Goal: Task Accomplishment & Management: Complete application form

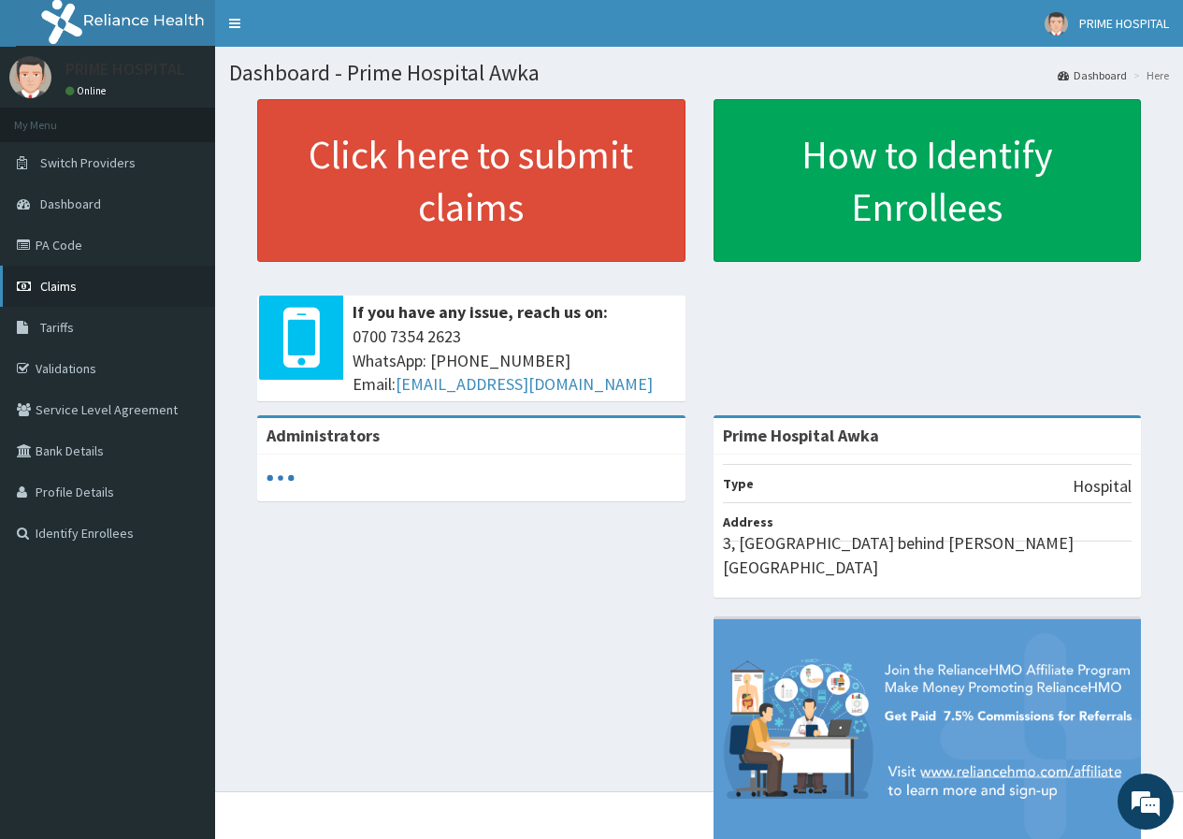
click at [67, 293] on span "Claims" at bounding box center [58, 286] width 36 height 17
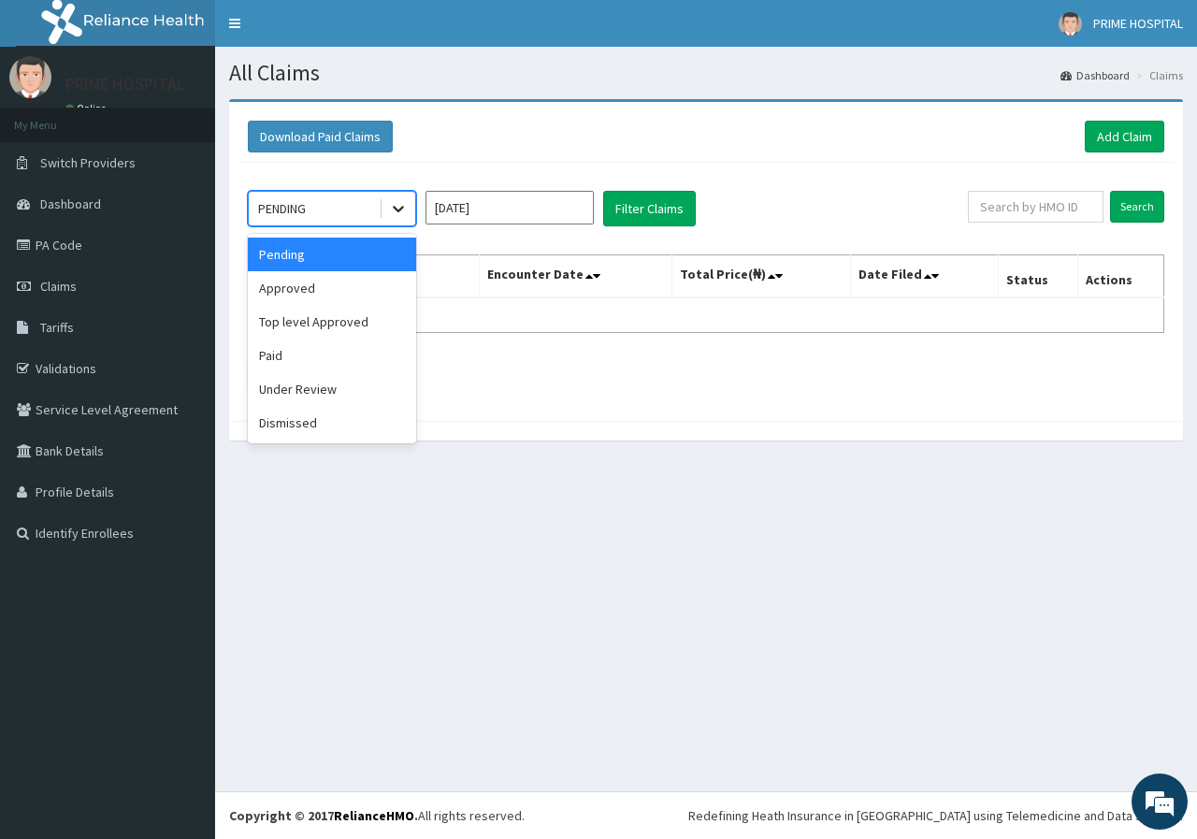
click at [404, 216] on icon at bounding box center [398, 208] width 19 height 19
click at [324, 283] on div "Approved" at bounding box center [332, 288] width 168 height 34
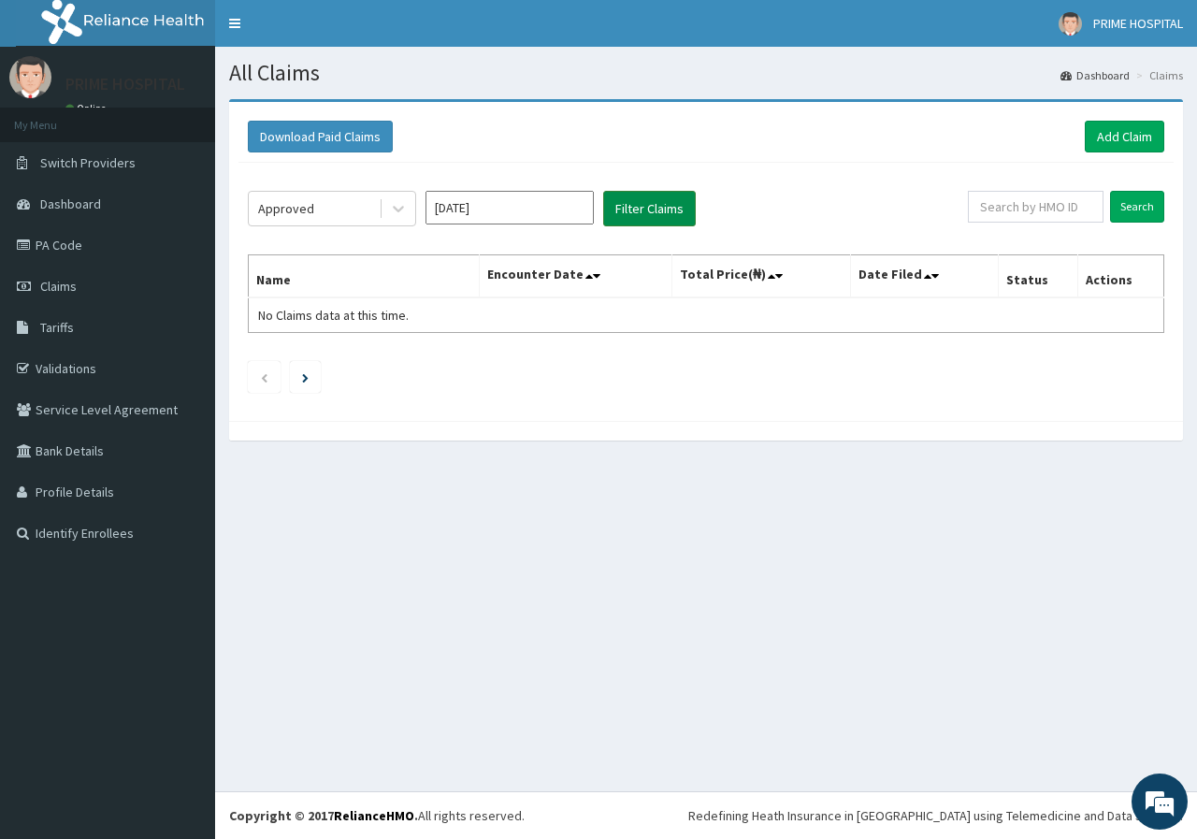
click at [622, 215] on button "Filter Claims" at bounding box center [649, 209] width 93 height 36
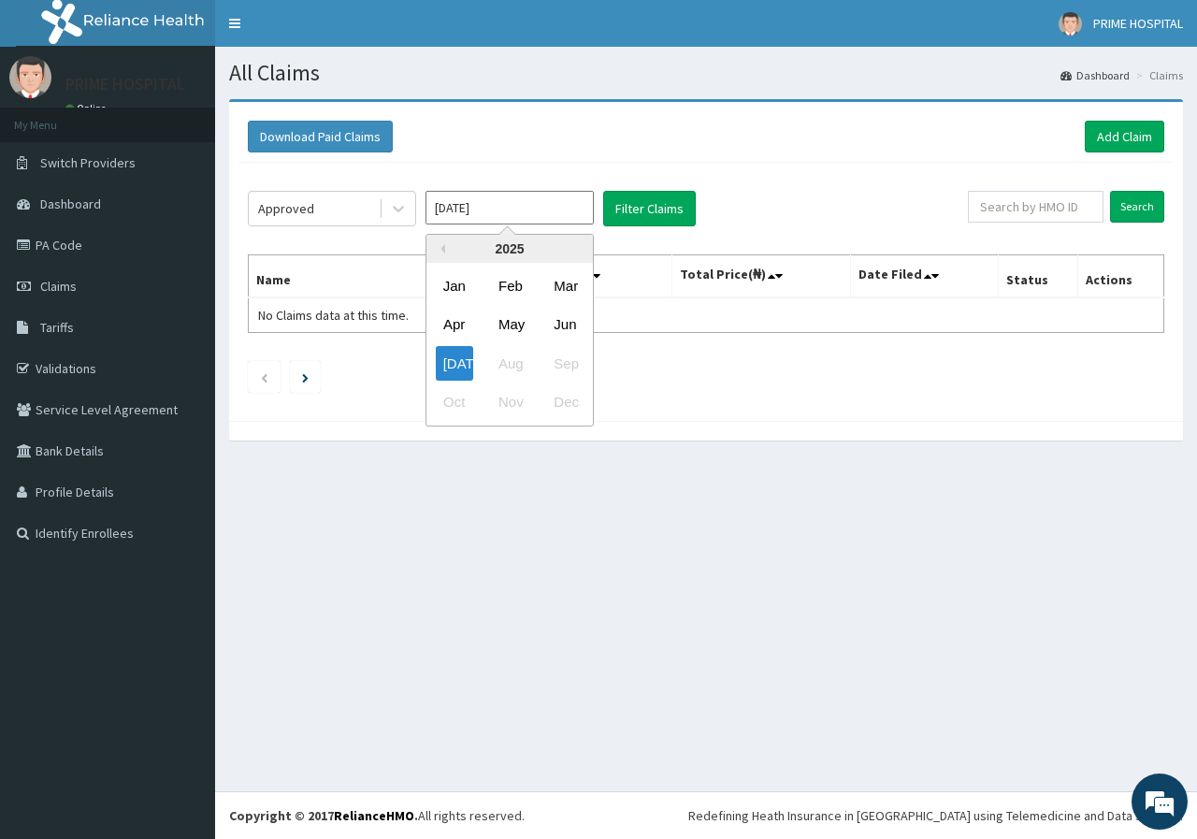
click at [527, 217] on input "[DATE]" at bounding box center [510, 208] width 168 height 34
click at [553, 325] on div "Jun" at bounding box center [564, 325] width 37 height 35
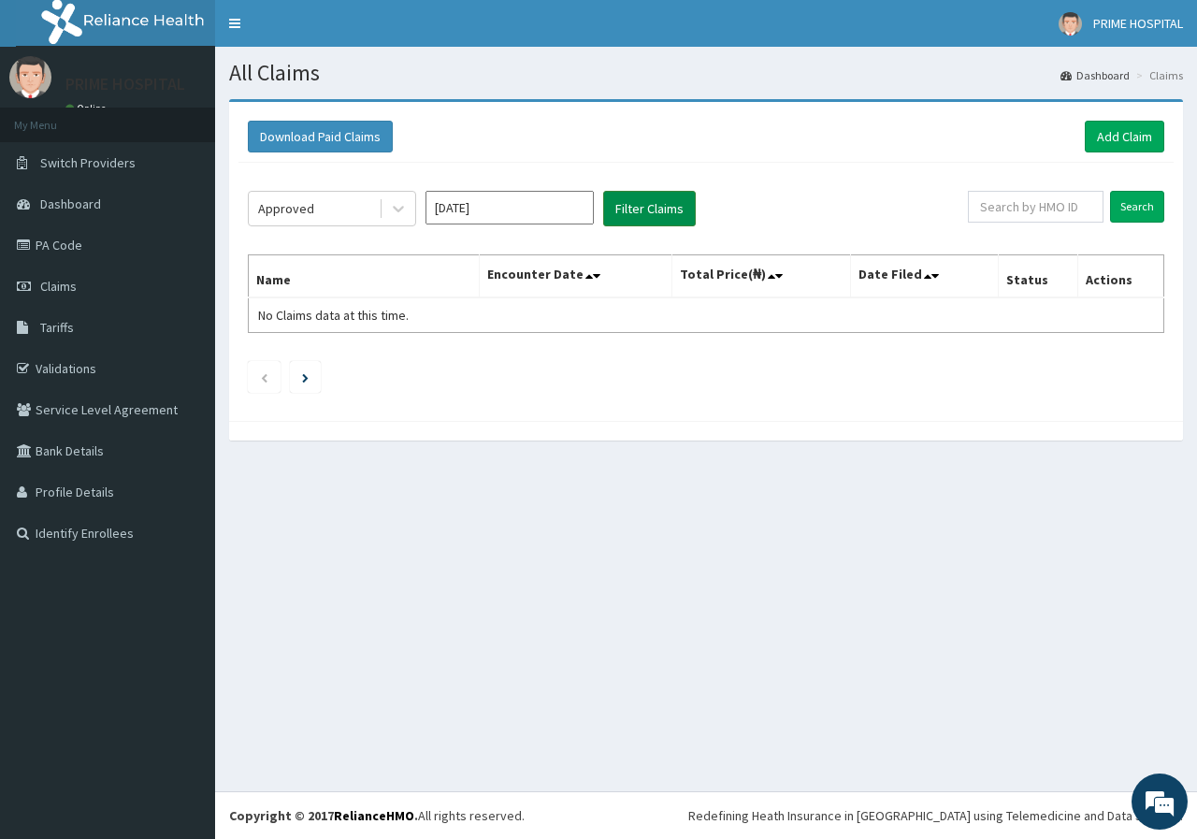
click at [639, 220] on button "Filter Claims" at bounding box center [649, 209] width 93 height 36
click at [608, 209] on button "Filter Claims" at bounding box center [649, 209] width 93 height 36
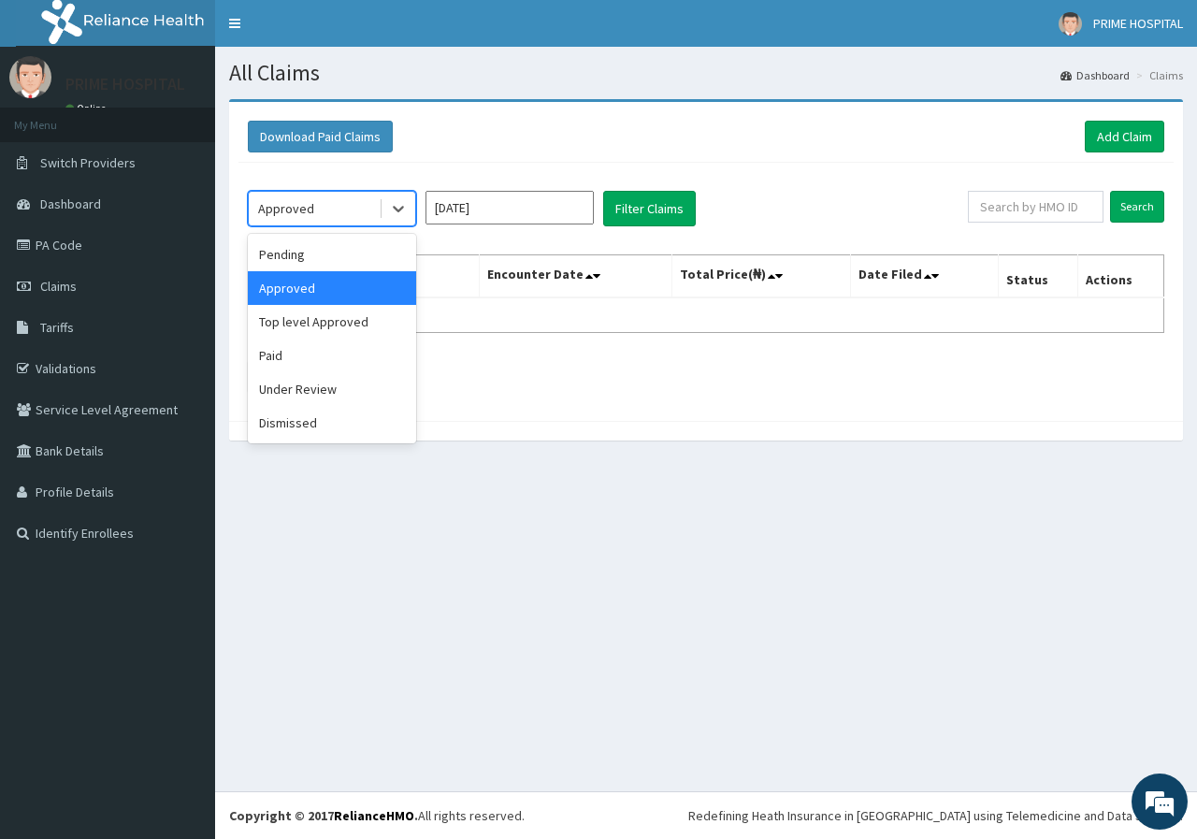
click at [380, 210] on div at bounding box center [397, 209] width 36 height 34
click at [309, 361] on div "Paid" at bounding box center [332, 356] width 168 height 34
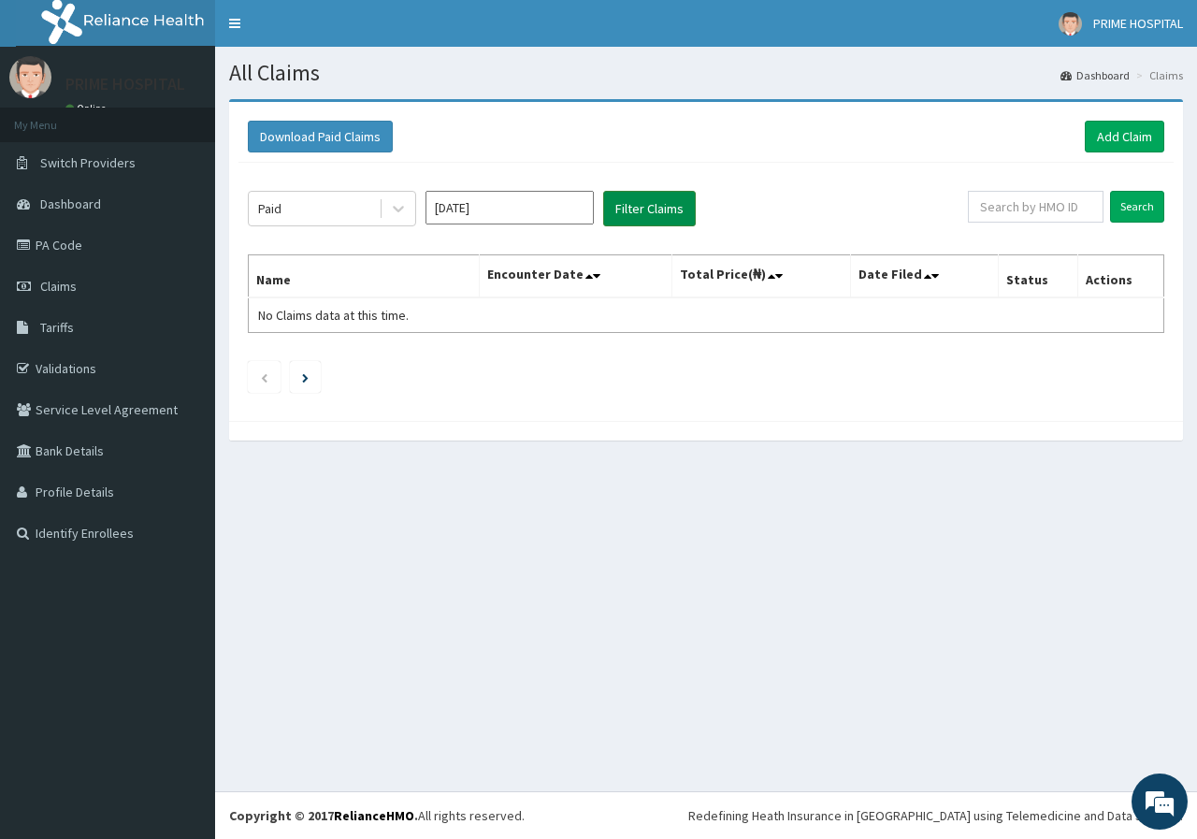
click at [660, 214] on button "Filter Claims" at bounding box center [649, 209] width 93 height 36
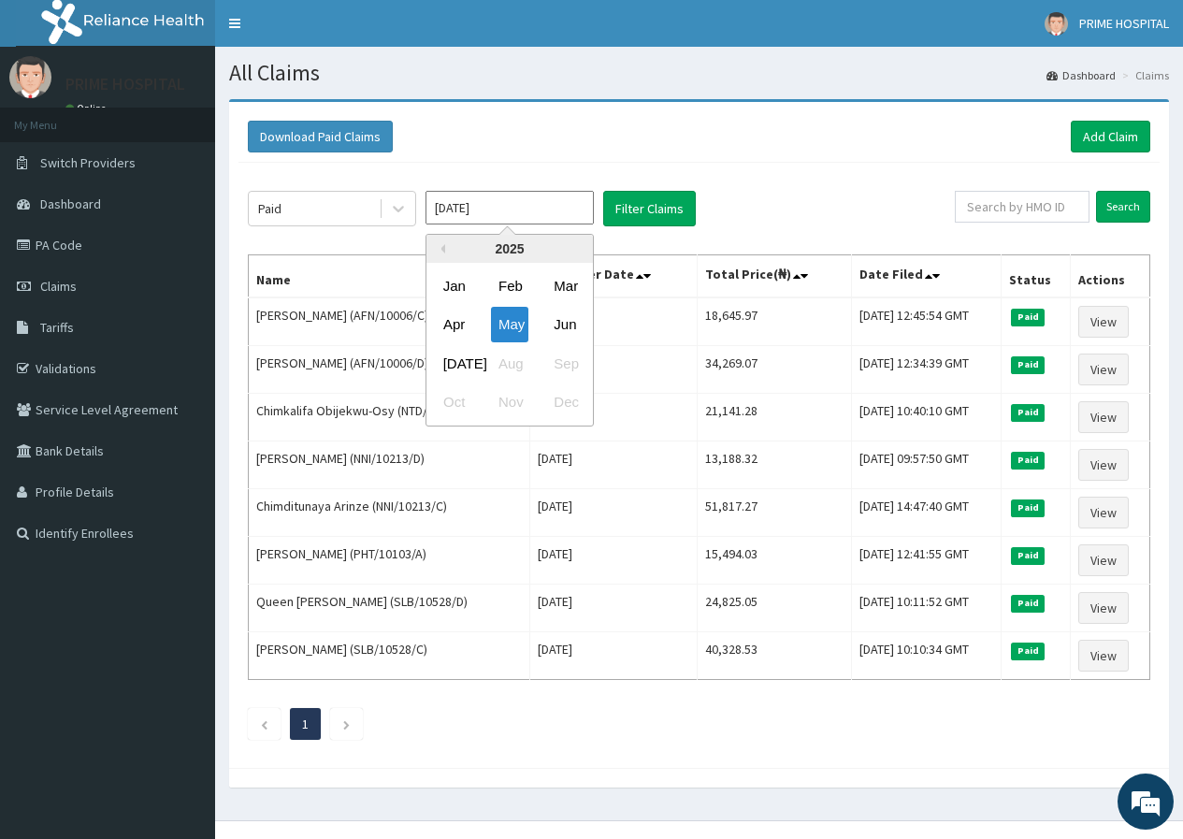
click at [515, 213] on input "May 2025" at bounding box center [510, 208] width 168 height 34
click at [459, 365] on div "Jul" at bounding box center [454, 363] width 37 height 35
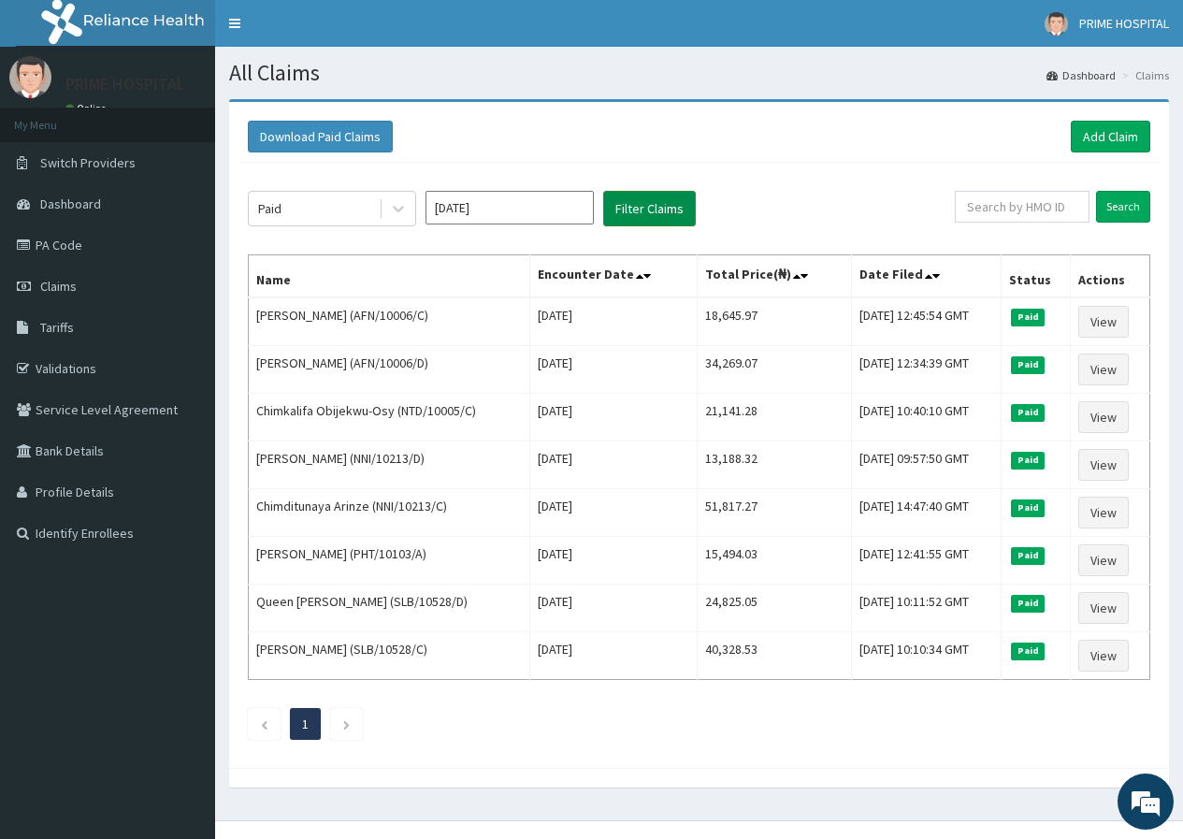
click at [643, 216] on button "Filter Claims" at bounding box center [649, 209] width 93 height 36
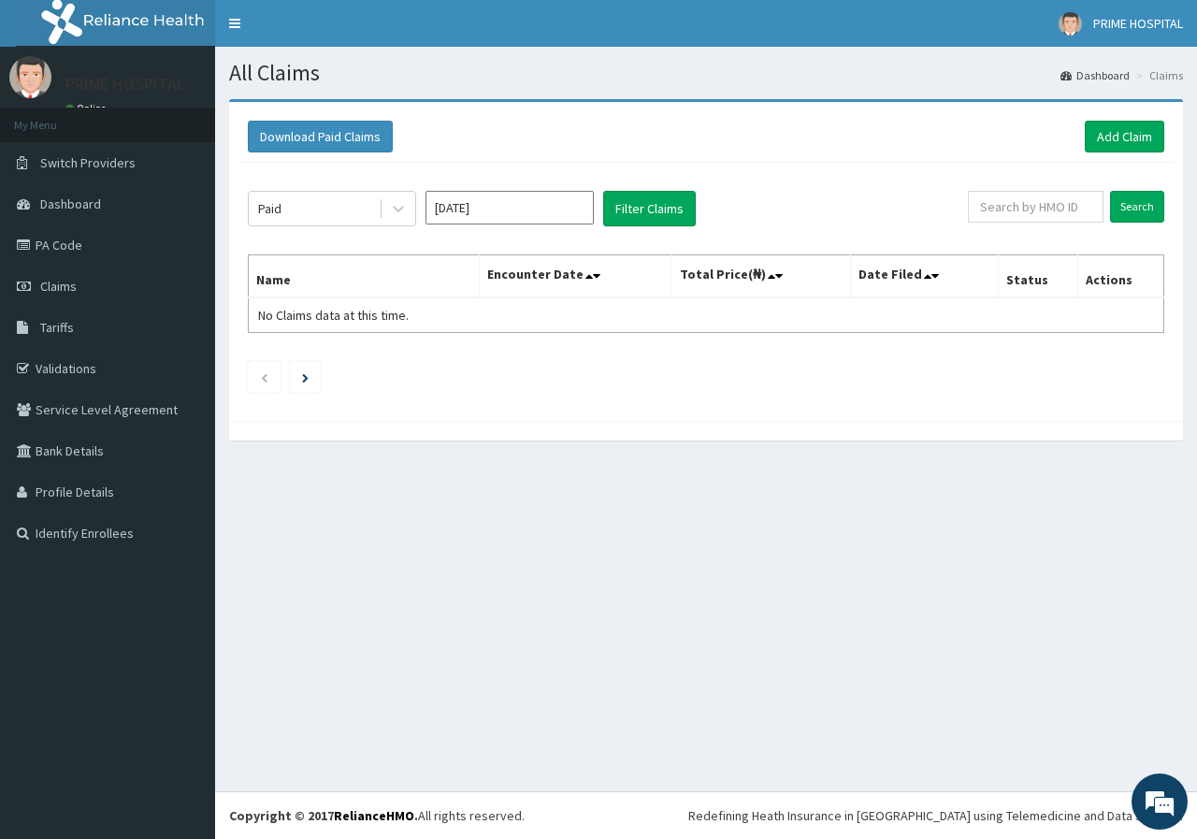
click at [529, 216] on input "Jun 2025" at bounding box center [510, 208] width 168 height 34
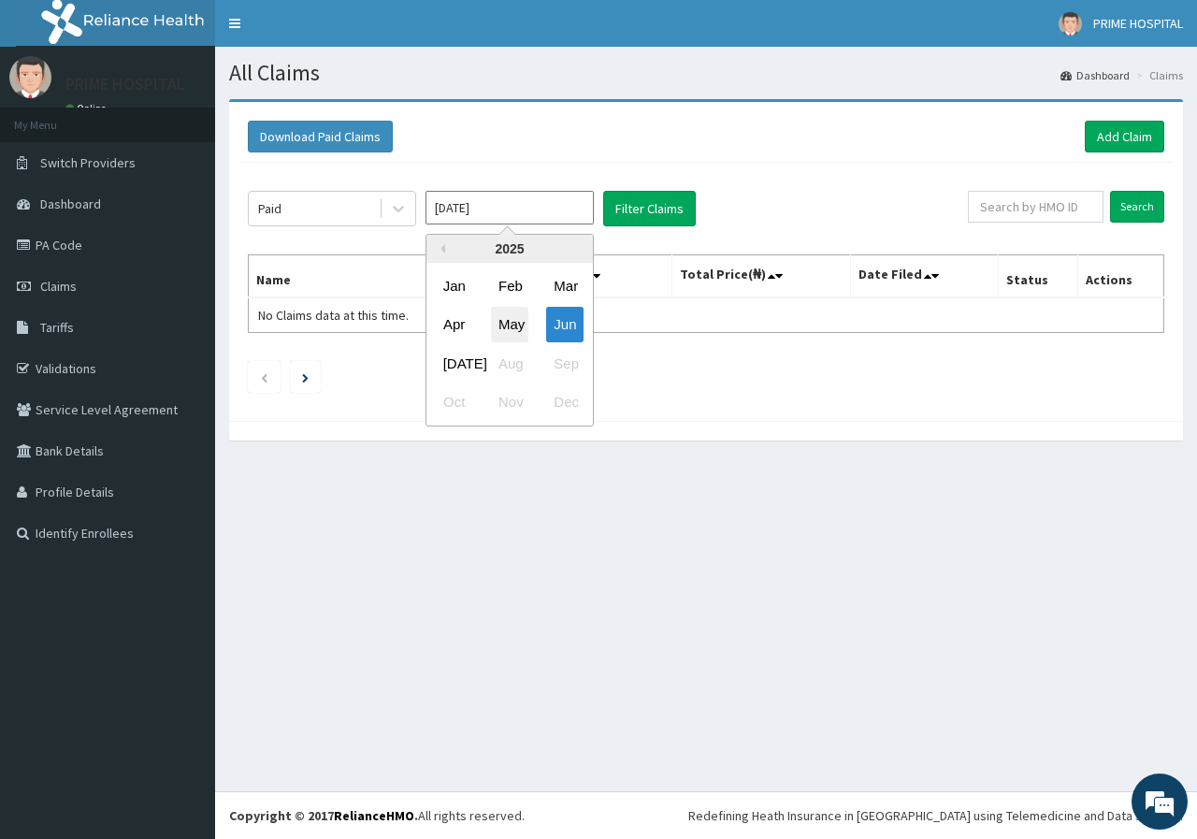
click at [516, 330] on div "May" at bounding box center [509, 325] width 37 height 35
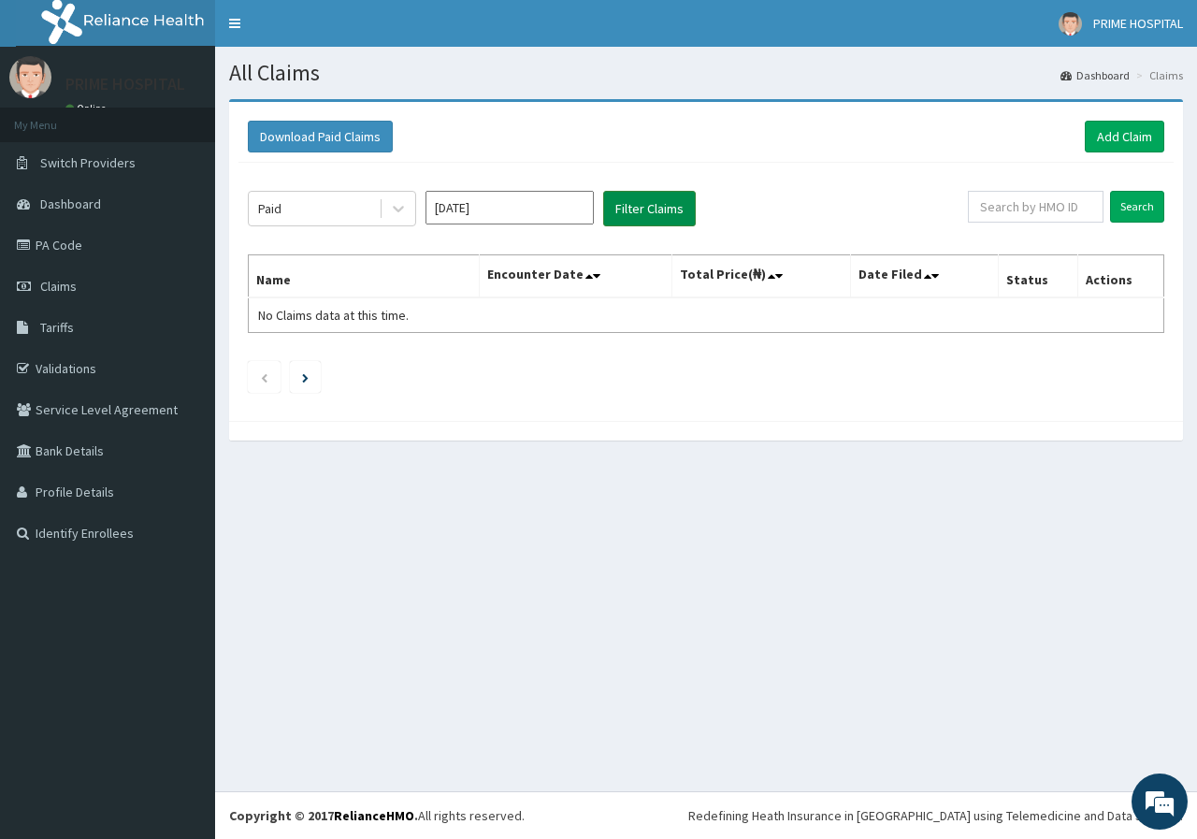
click at [662, 212] on button "Filter Claims" at bounding box center [649, 209] width 93 height 36
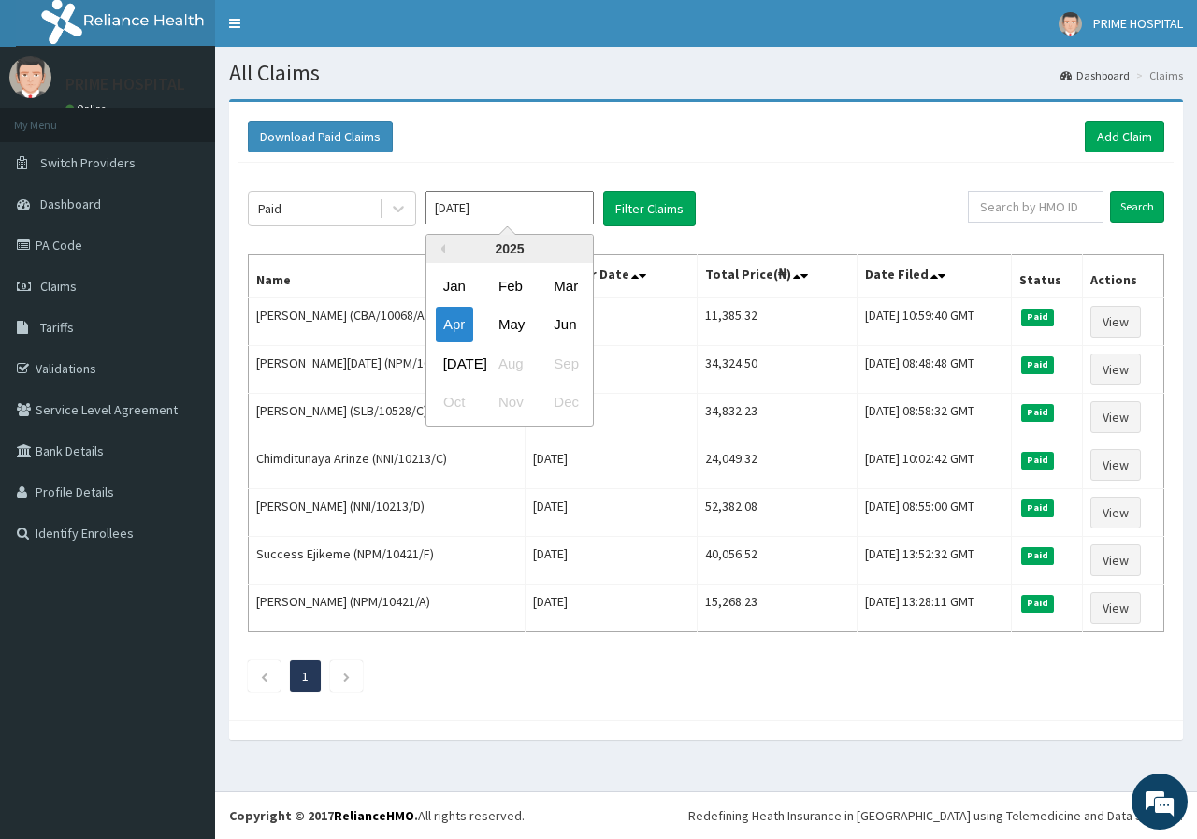
click at [549, 212] on input "Apr 2025" at bounding box center [510, 208] width 168 height 34
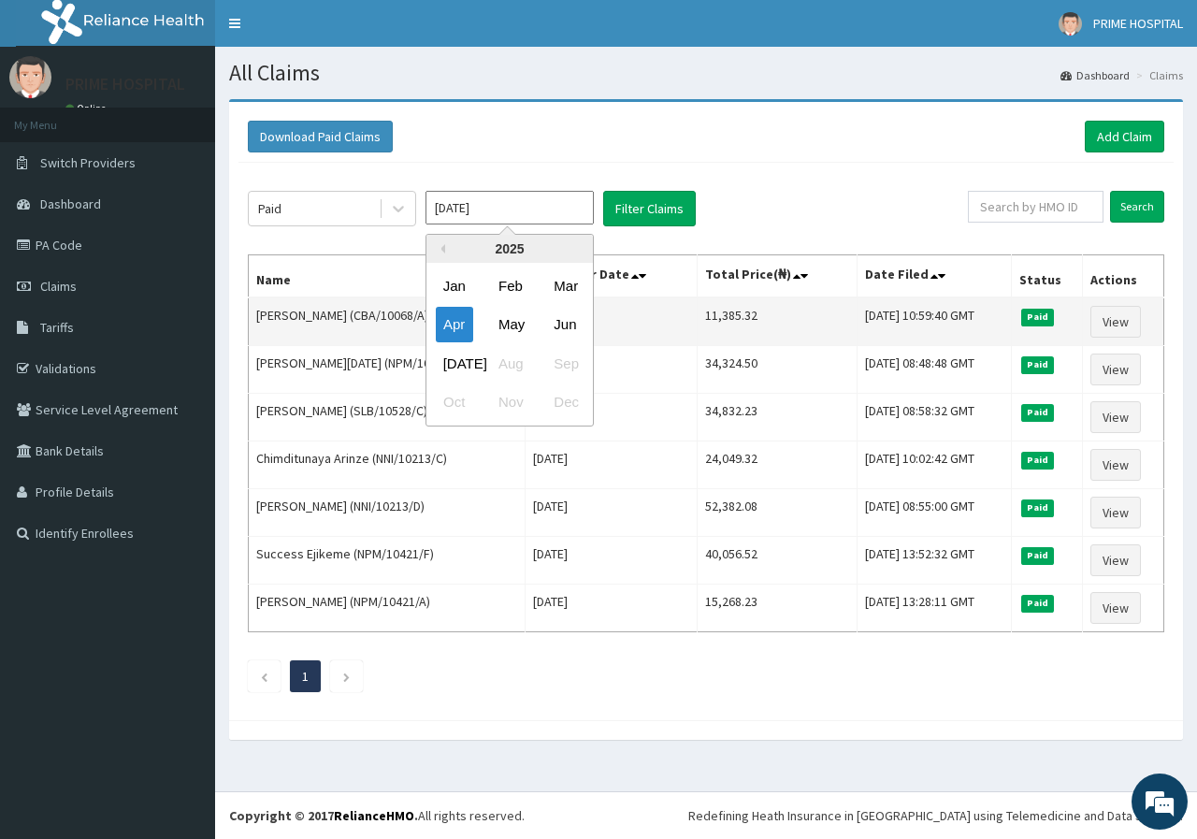
click at [571, 328] on div "Jun" at bounding box center [564, 325] width 37 height 35
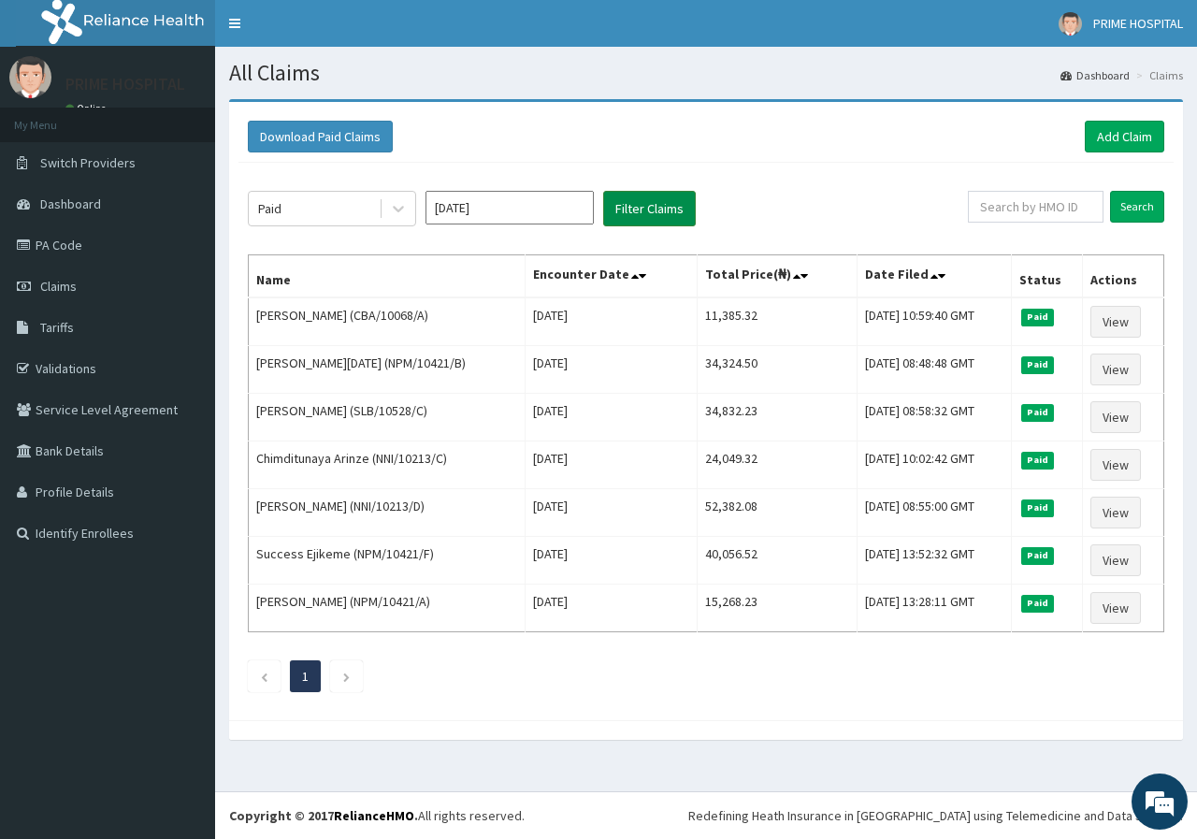
click at [643, 209] on button "Filter Claims" at bounding box center [649, 209] width 93 height 36
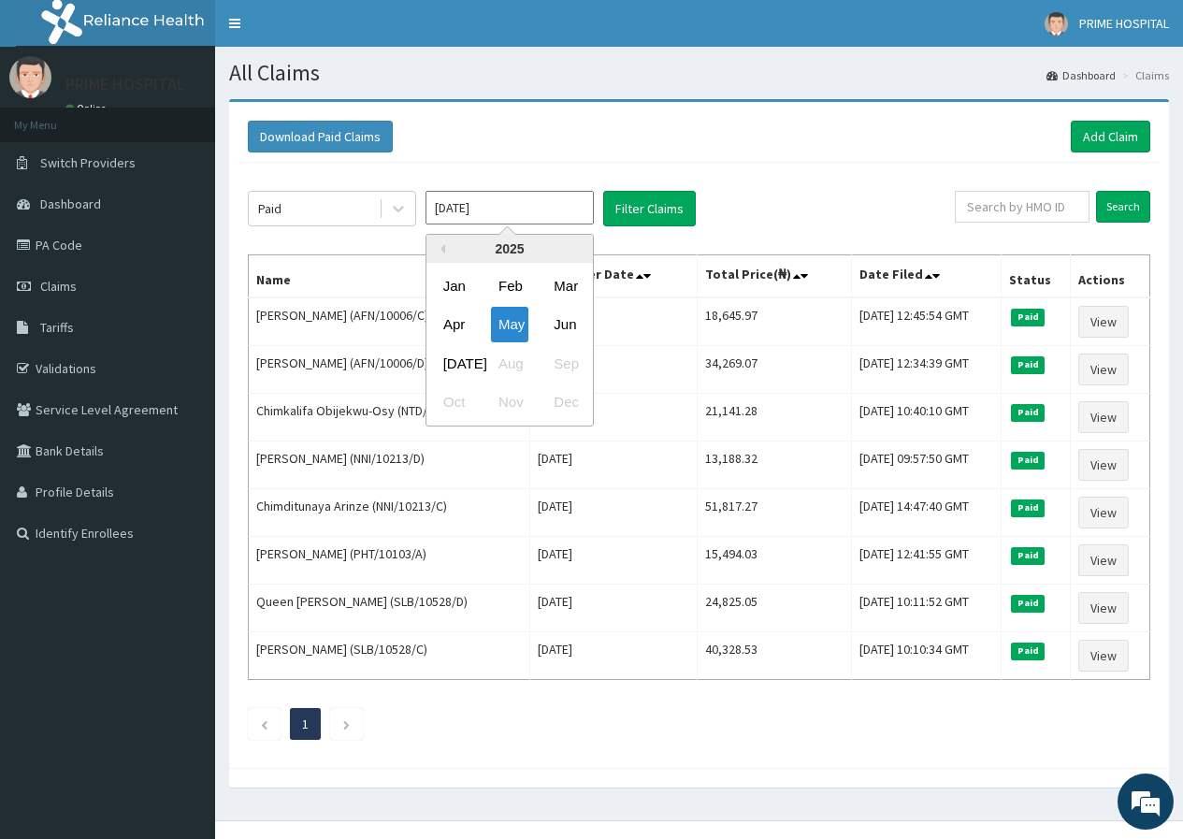
click at [544, 210] on input "May 2025" at bounding box center [510, 208] width 168 height 34
click at [453, 368] on div "Jul" at bounding box center [454, 363] width 37 height 35
type input "Jun 2025"
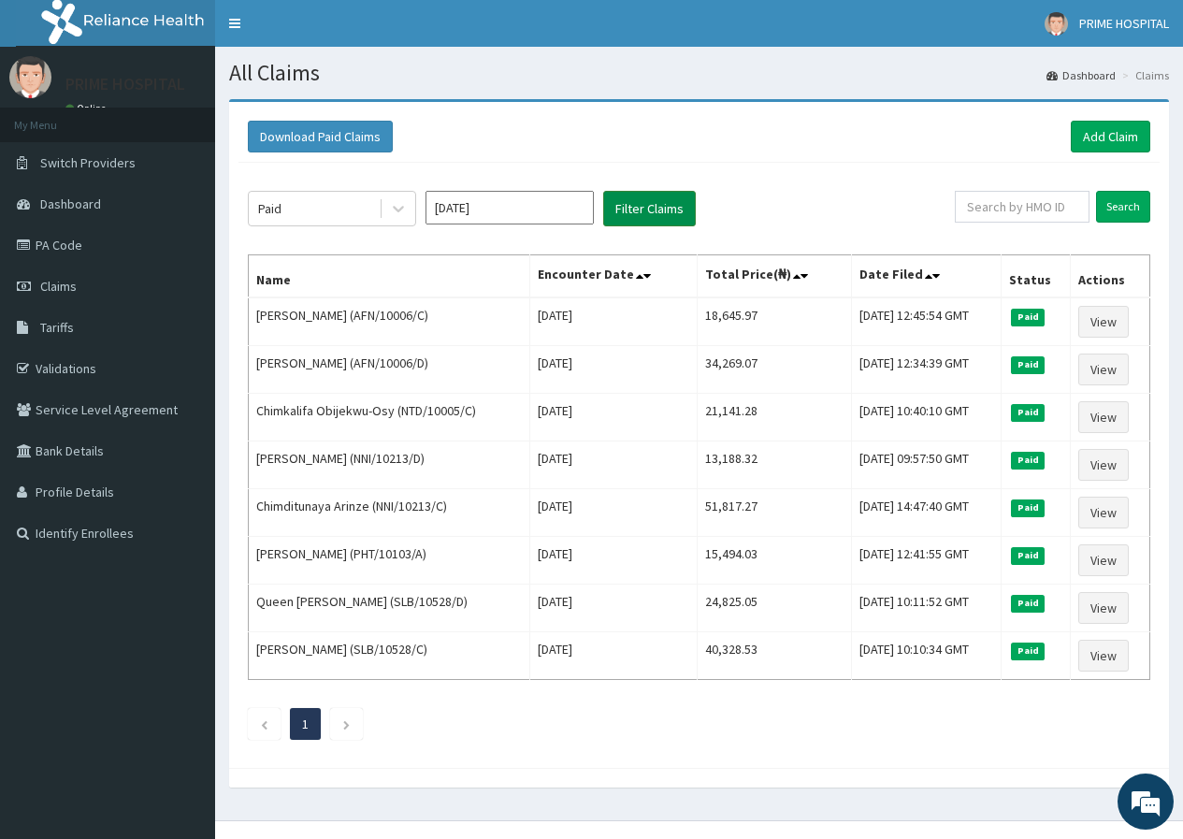
click at [628, 208] on button "Filter Claims" at bounding box center [649, 209] width 93 height 36
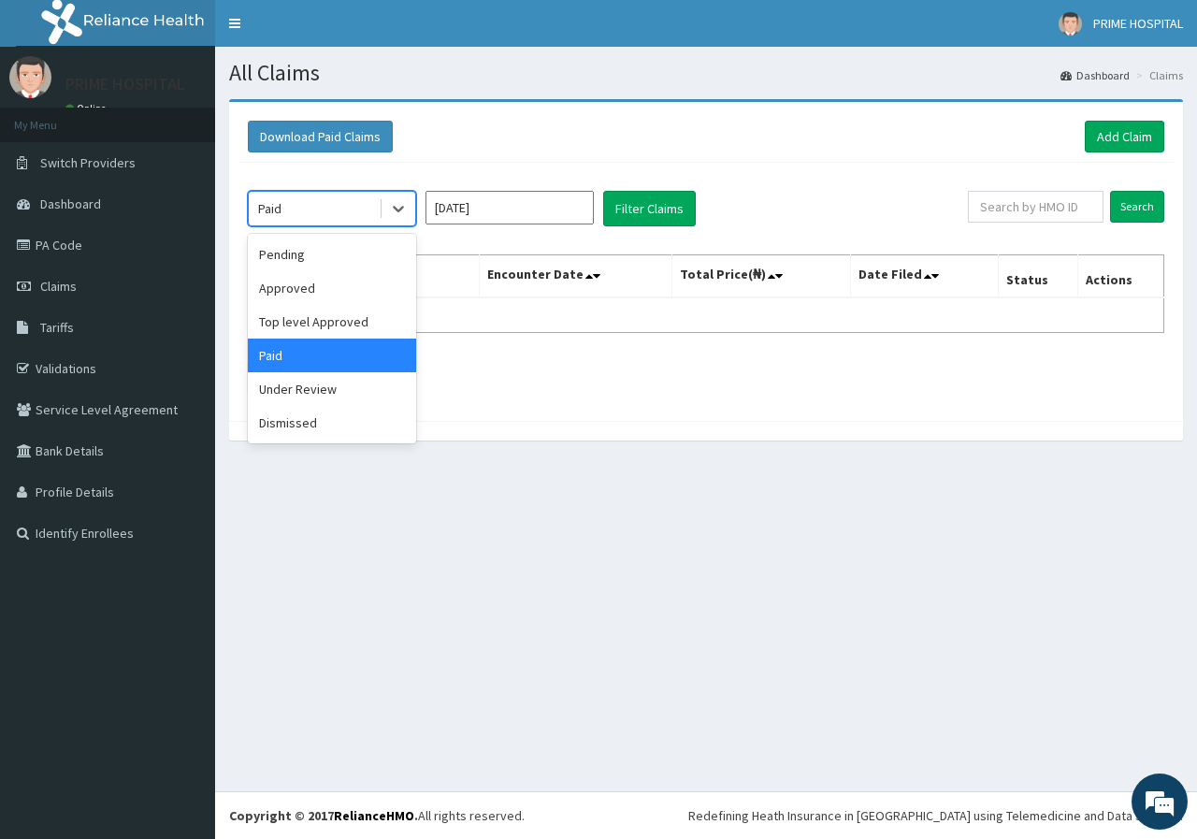
click at [337, 215] on div "Paid" at bounding box center [314, 209] width 130 height 30
click at [342, 256] on div "Pending" at bounding box center [332, 255] width 168 height 34
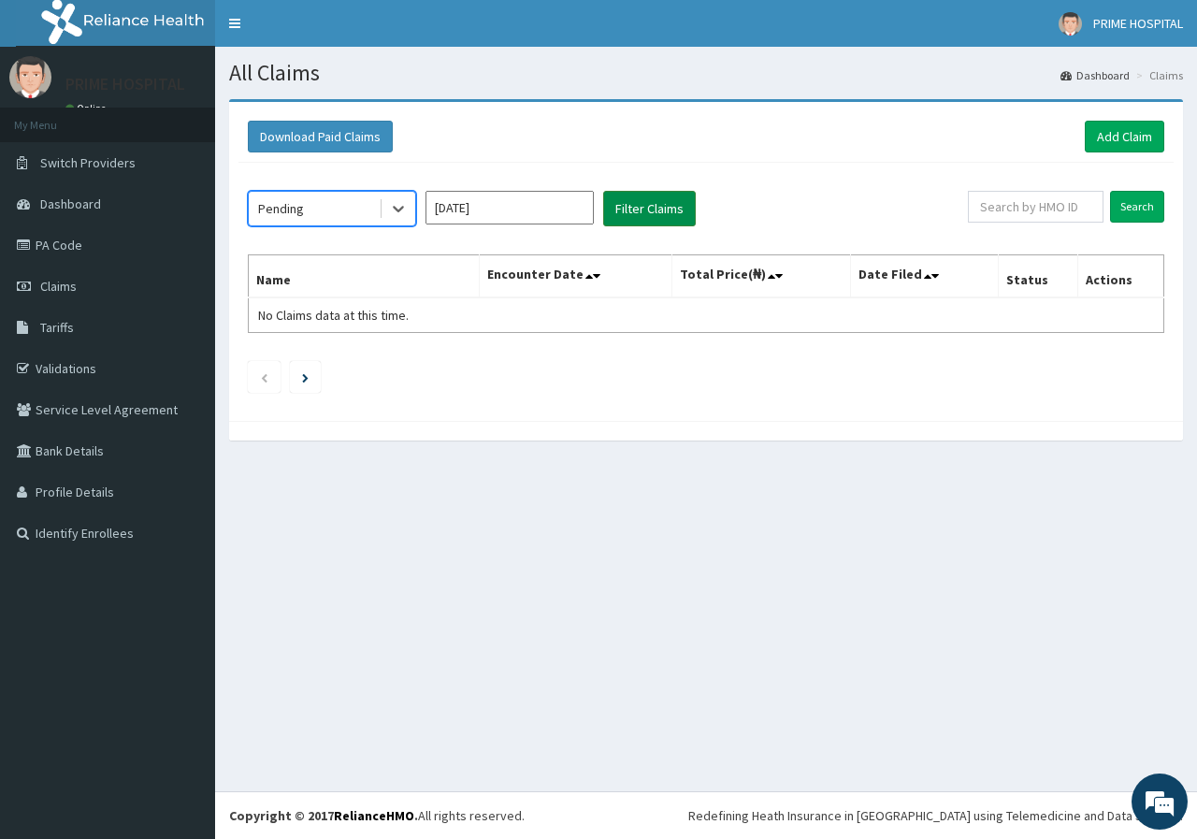
click at [629, 221] on button "Filter Claims" at bounding box center [649, 209] width 93 height 36
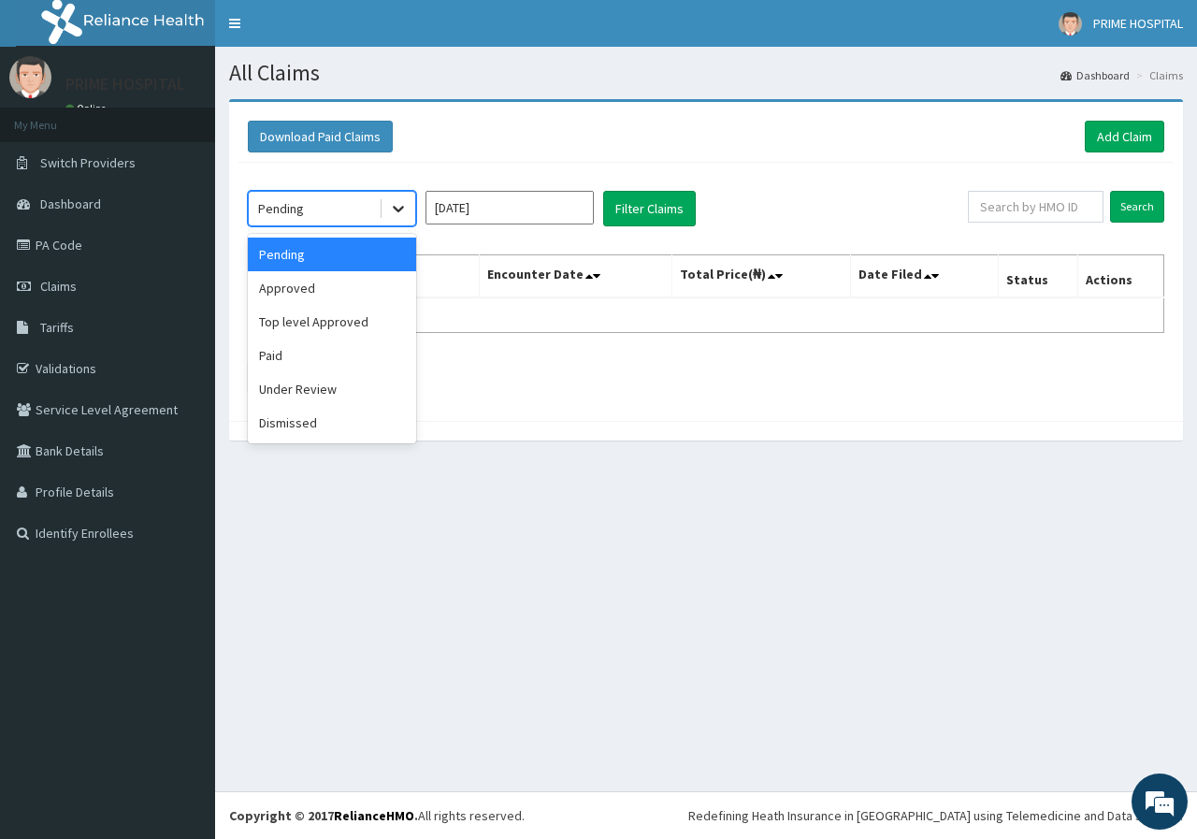
click at [404, 217] on icon at bounding box center [398, 208] width 19 height 19
click at [347, 298] on div "Approved" at bounding box center [332, 288] width 168 height 34
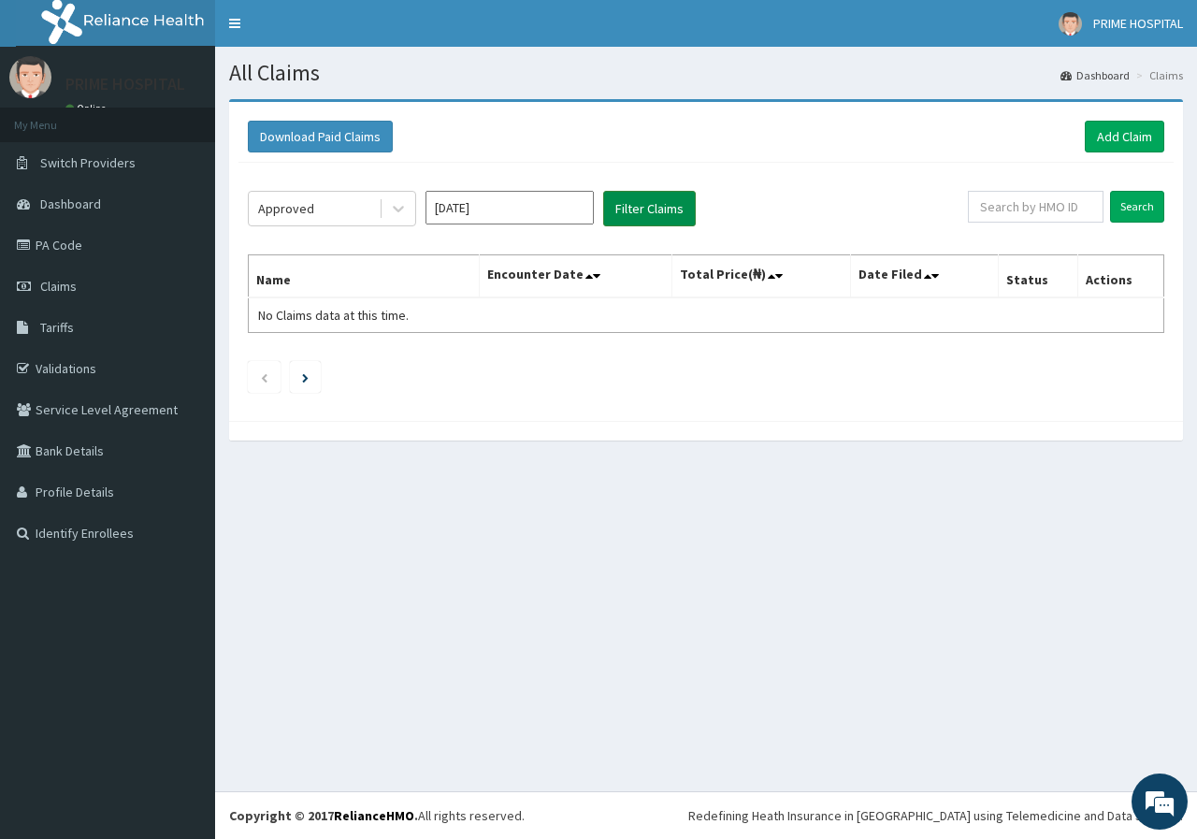
click at [646, 206] on button "Filter Claims" at bounding box center [649, 209] width 93 height 36
drag, startPoint x: 712, startPoint y: 202, endPoint x: 666, endPoint y: 212, distance: 47.0
click at [713, 202] on div "Approved Jun 2025 Filter Claims" at bounding box center [608, 209] width 720 height 36
click at [656, 215] on button "Filter Claims" at bounding box center [649, 209] width 93 height 36
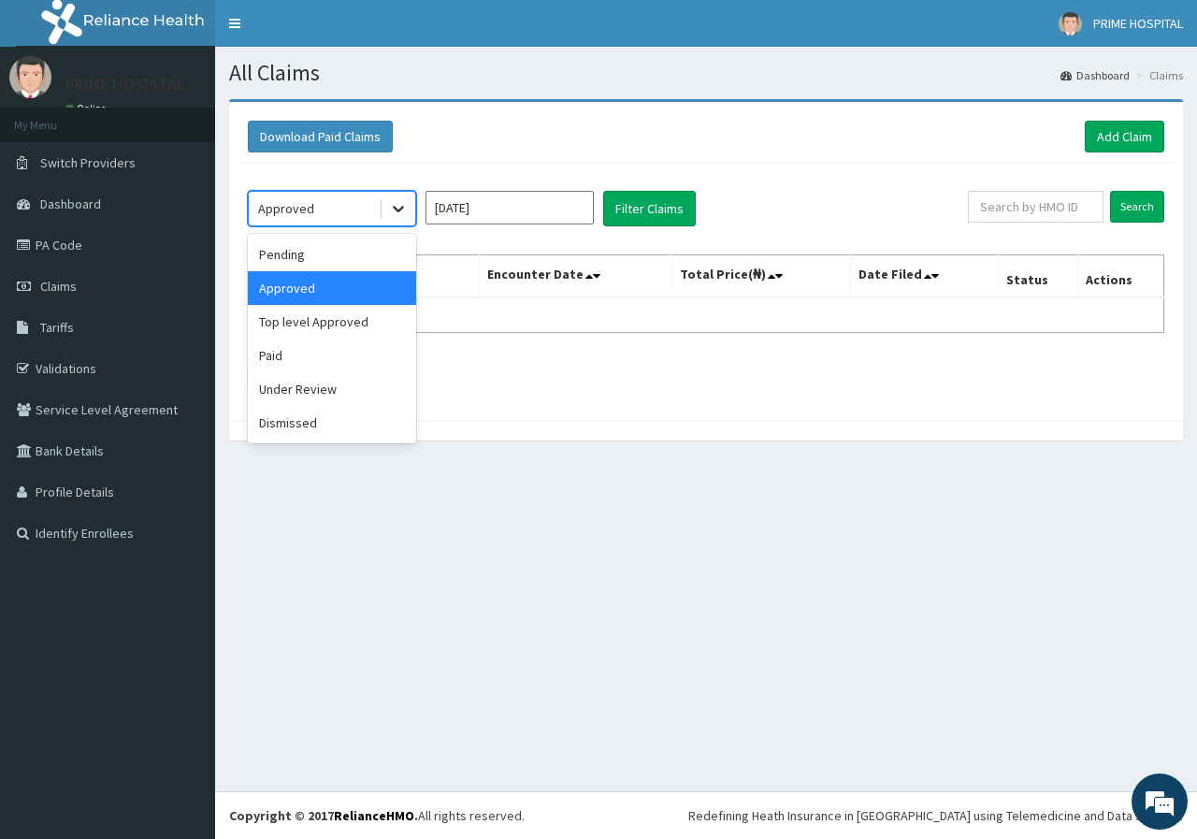
click at [402, 213] on icon at bounding box center [398, 208] width 19 height 19
click at [363, 329] on div "Top level Approved" at bounding box center [332, 322] width 168 height 34
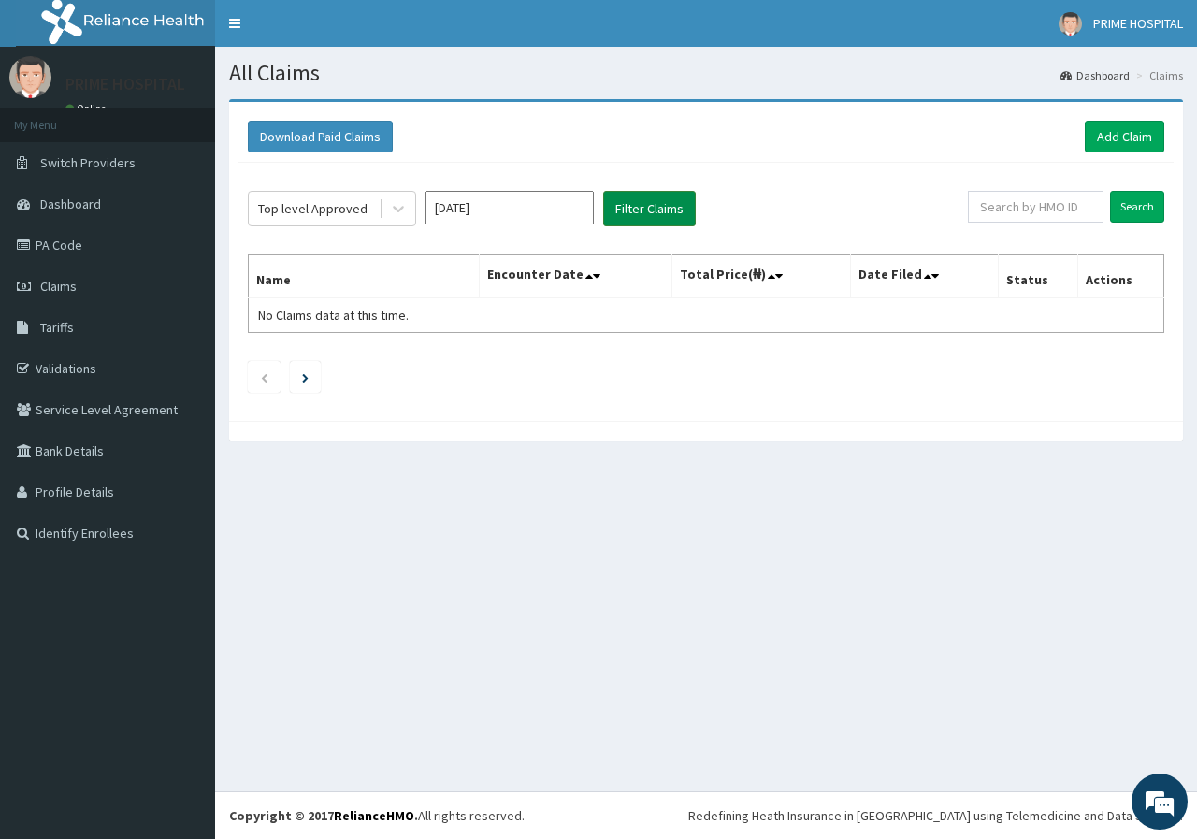
click at [653, 212] on button "Filter Claims" at bounding box center [649, 209] width 93 height 36
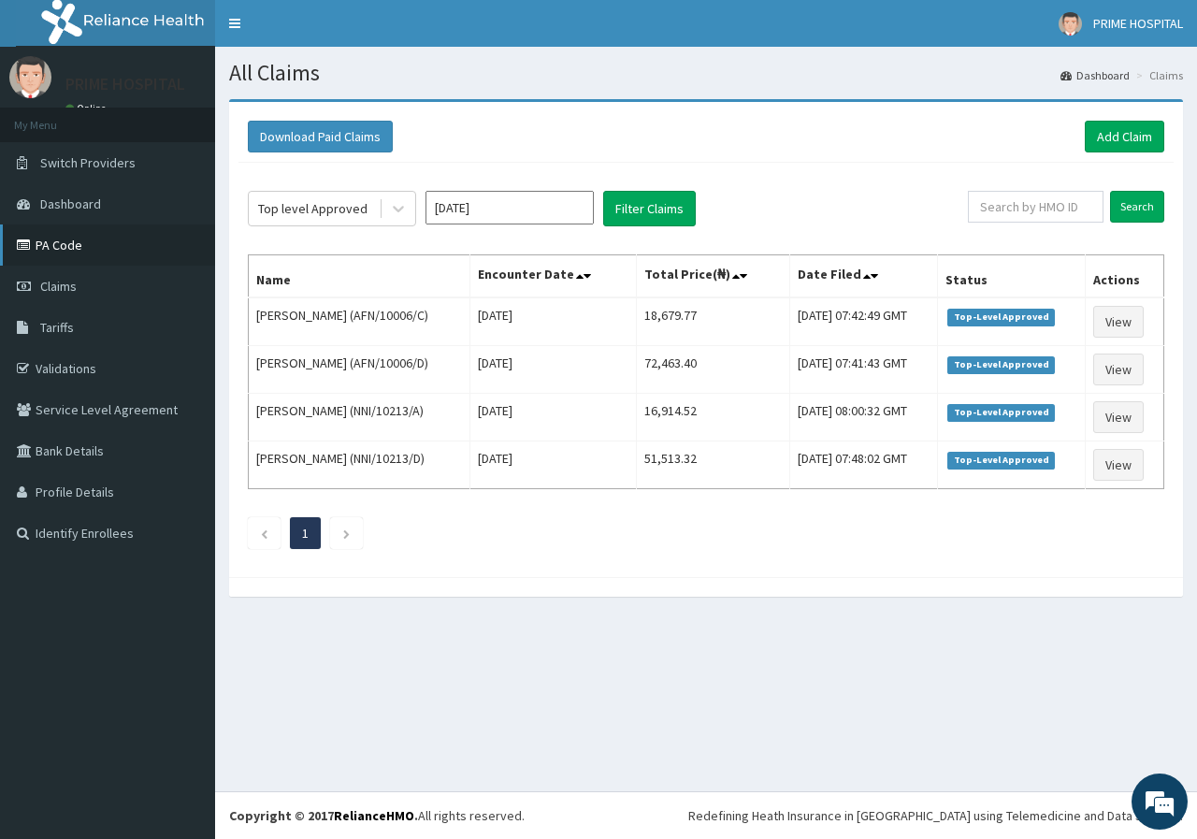
click at [88, 246] on link "PA Code" at bounding box center [107, 244] width 215 height 41
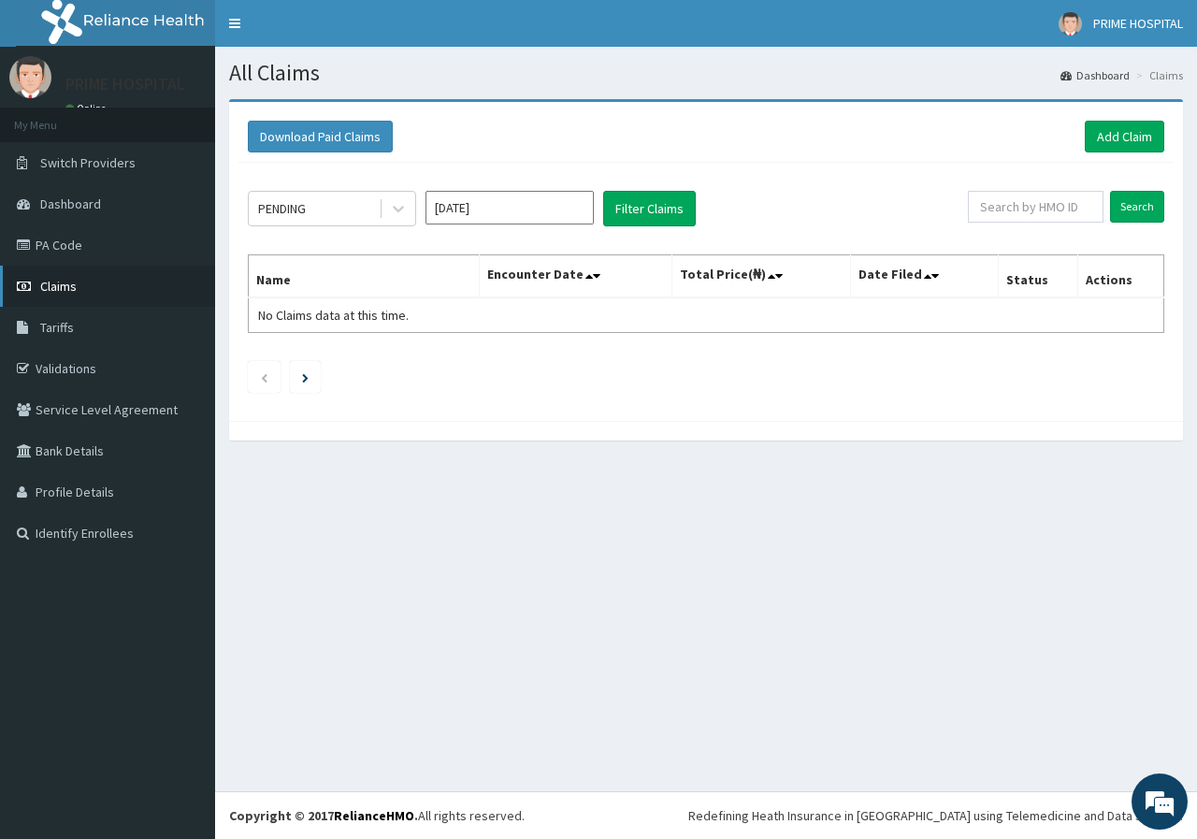
click at [59, 291] on span "Claims" at bounding box center [58, 286] width 36 height 17
click at [1117, 139] on link "Add Claim" at bounding box center [1124, 137] width 79 height 32
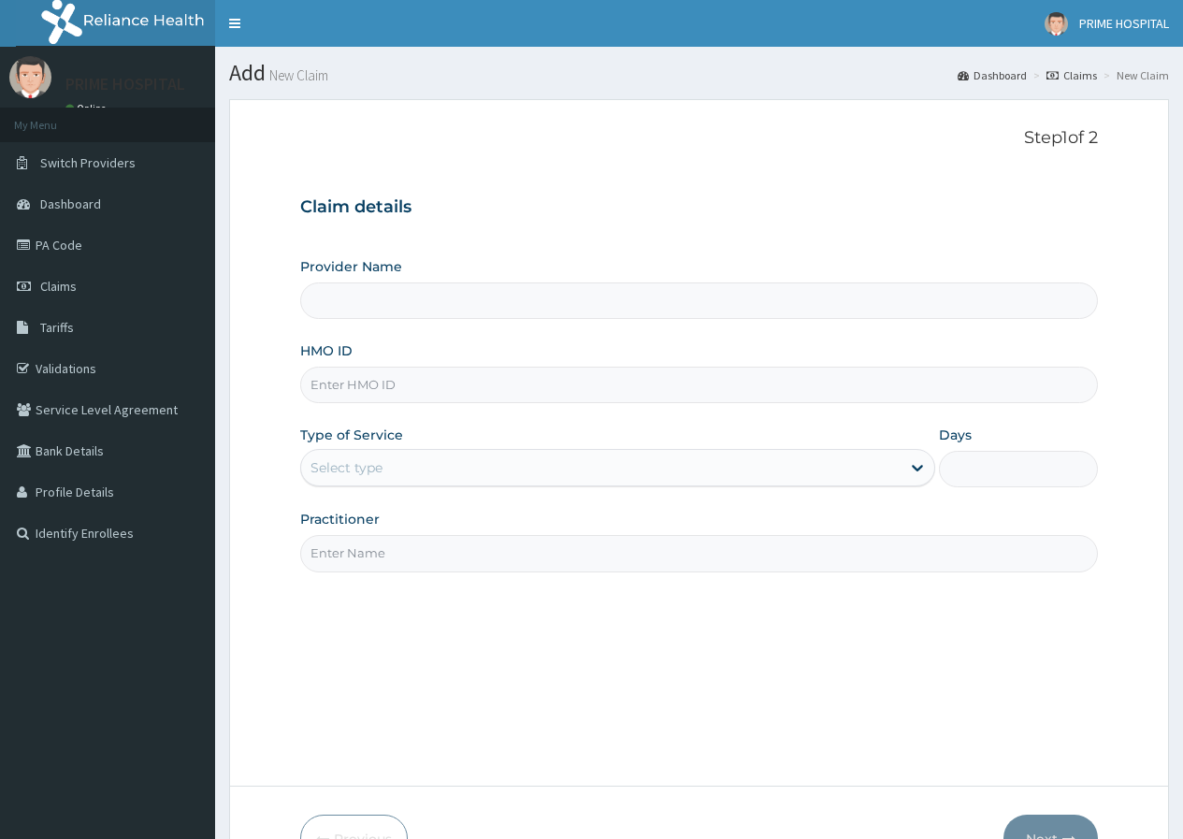
click at [380, 296] on input "Provider Name" at bounding box center [699, 300] width 798 height 36
type input "Prime Hospital Awka"
click at [391, 387] on input "HMO ID" at bounding box center [699, 385] width 798 height 36
paste input "CCD/10629/A"
type input "CCD/10629/A"
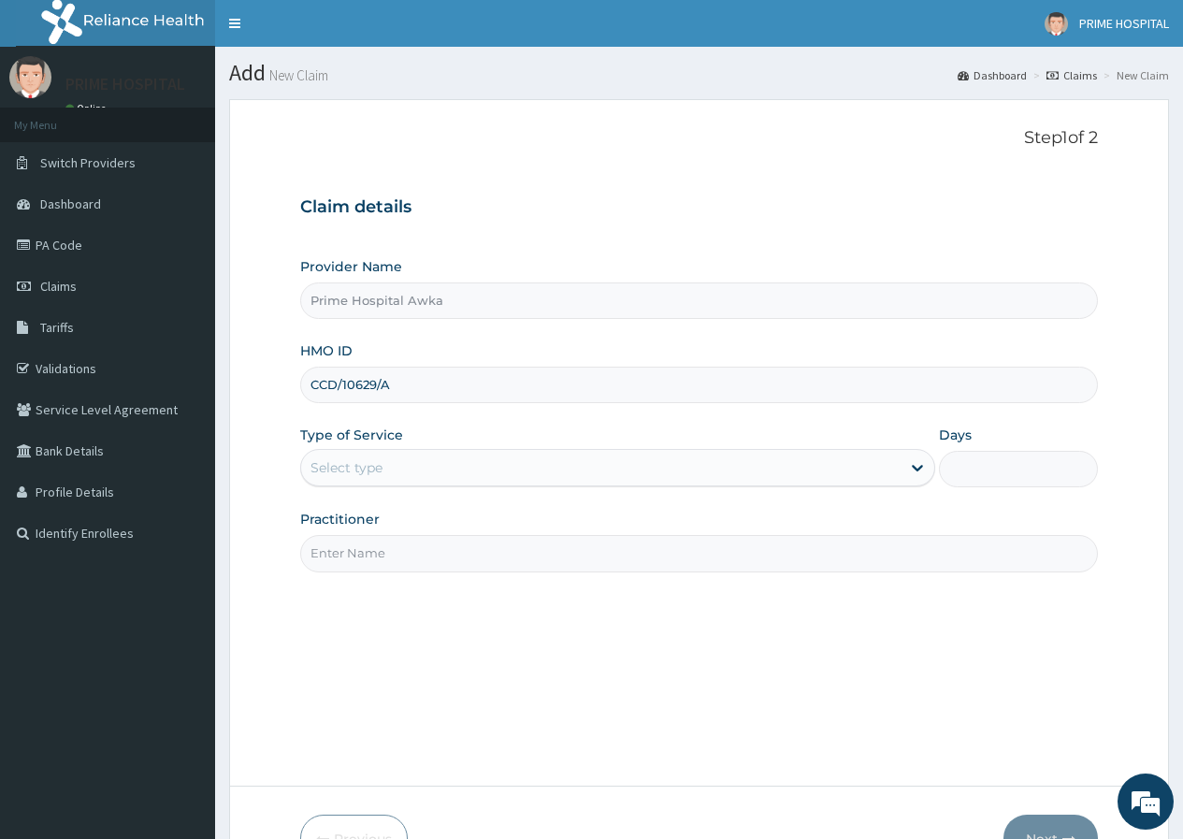
click at [450, 473] on div "Select type" at bounding box center [601, 468] width 600 height 30
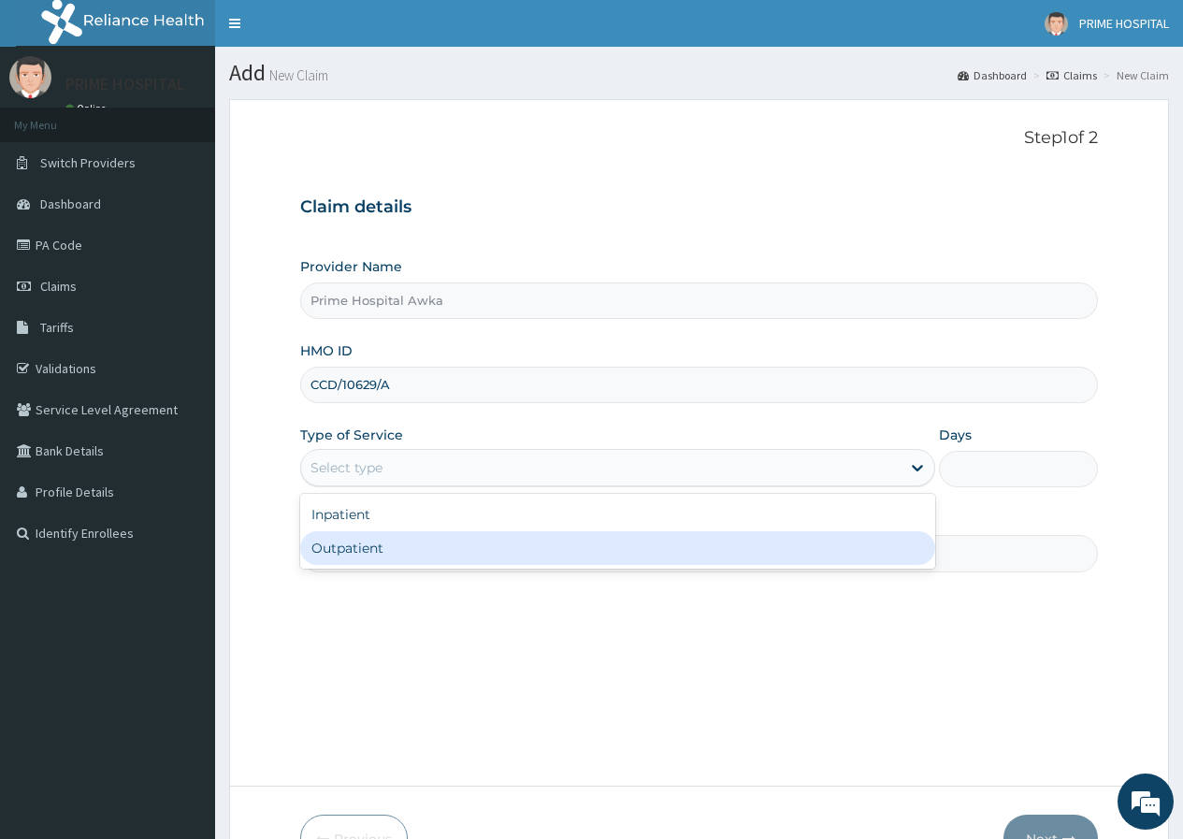
click at [392, 552] on div "Outpatient" at bounding box center [617, 548] width 635 height 34
type input "1"
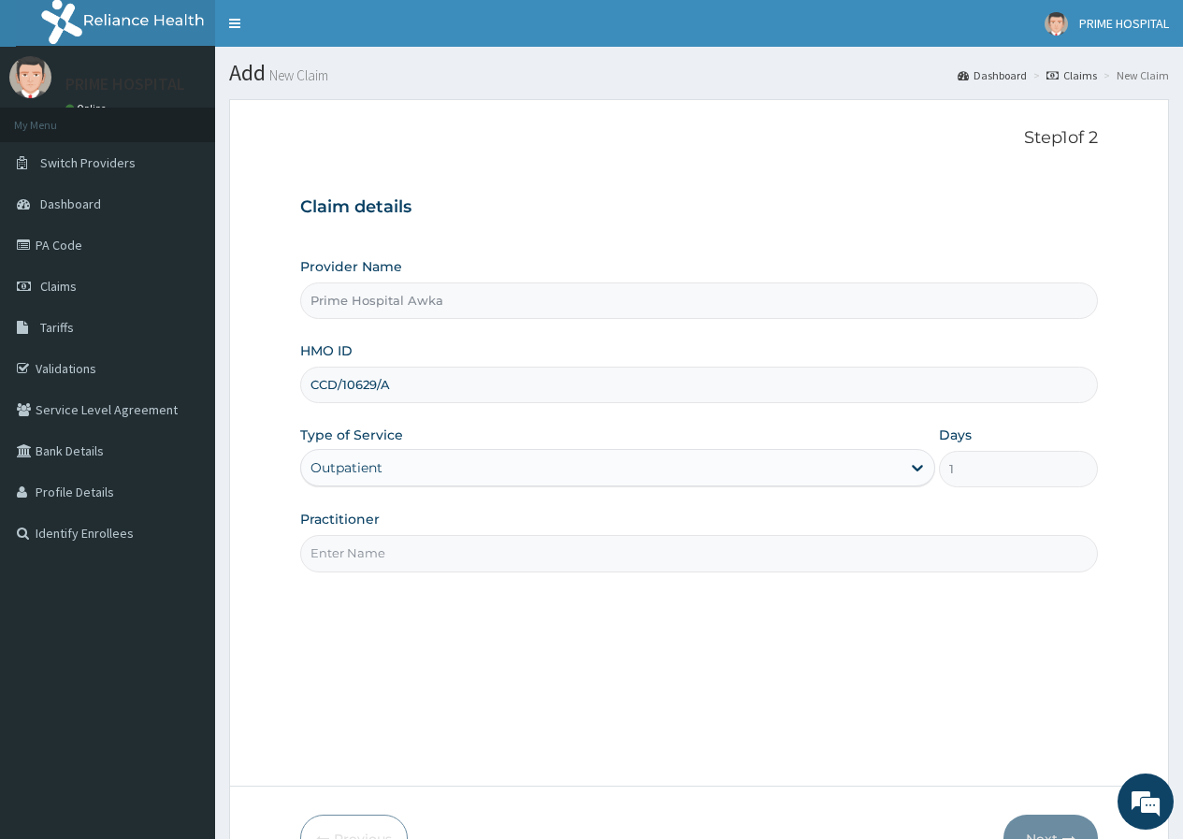
click at [441, 555] on input "Practitioner" at bounding box center [699, 553] width 798 height 36
drag, startPoint x: 343, startPoint y: 552, endPoint x: 470, endPoint y: 556, distance: 126.3
click at [470, 556] on input "Prof. Emechebe G.O" at bounding box center [699, 553] width 798 height 36
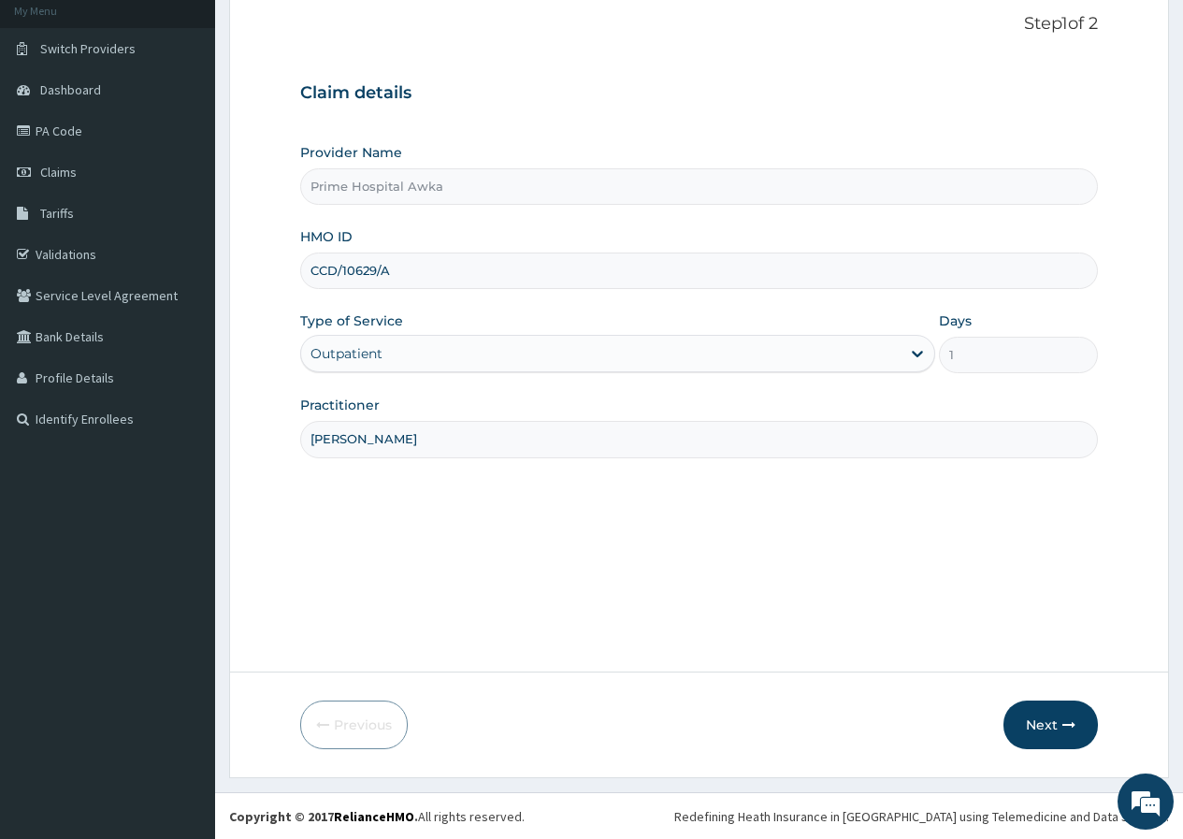
scroll to position [115, 0]
type input "Prof. Chinonso Obi"
click at [1043, 728] on button "Next" at bounding box center [1051, 724] width 94 height 49
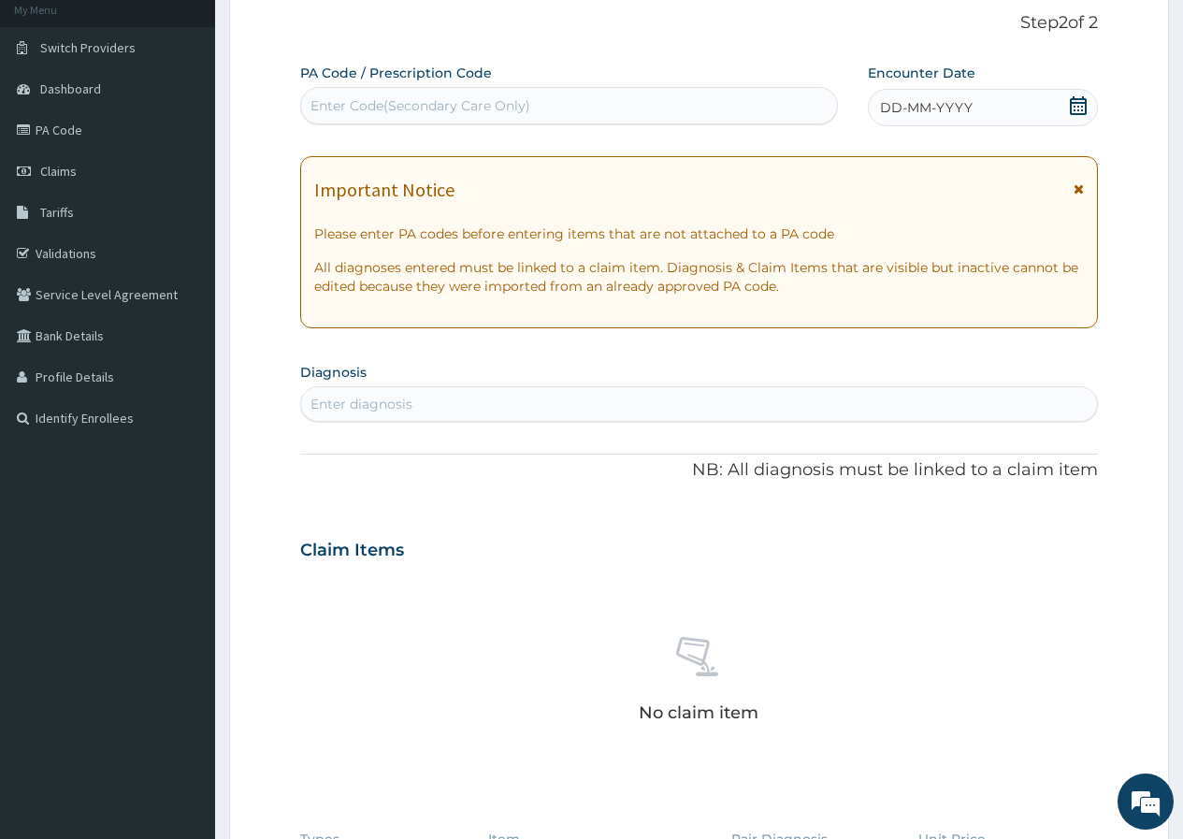
click at [505, 103] on div "Enter Code(Secondary Care Only)" at bounding box center [421, 105] width 220 height 19
paste input "PA/B8068A"
type input "PA/B8068A"
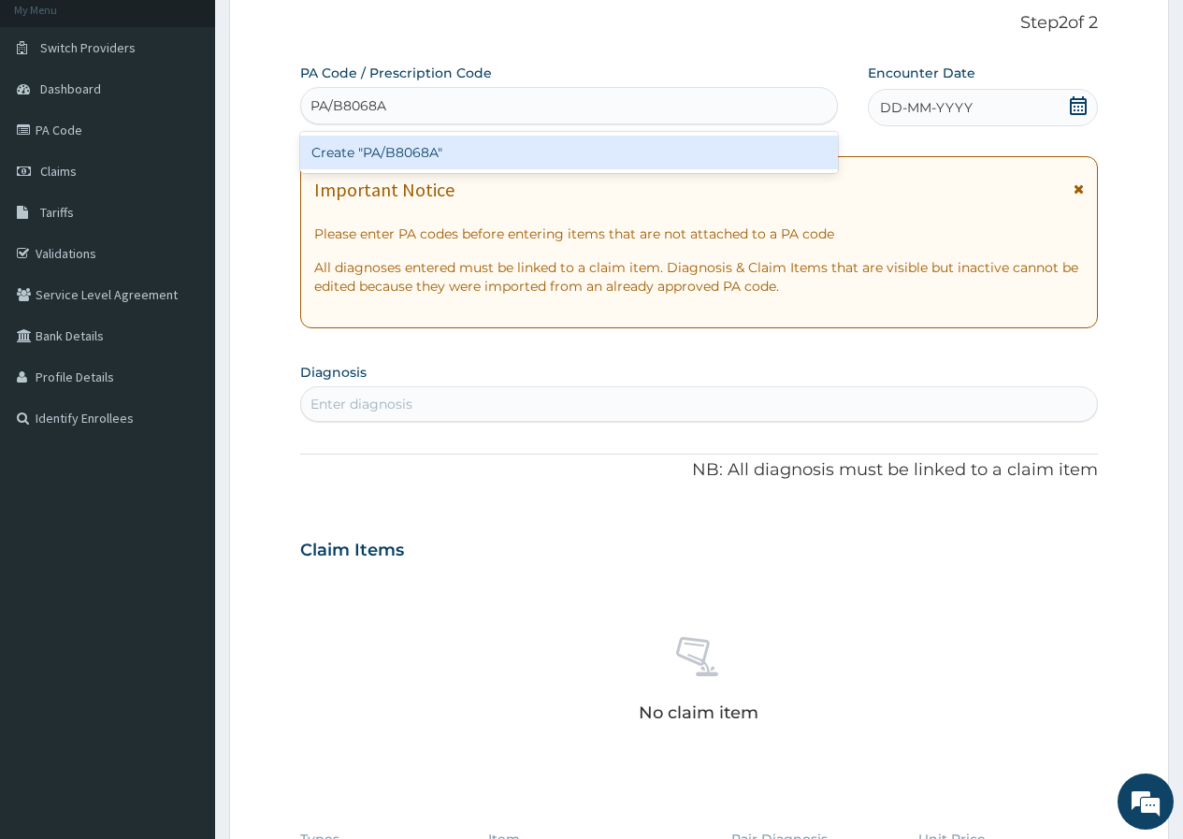
click at [562, 142] on div "Create "PA/B8068A"" at bounding box center [568, 153] width 537 height 34
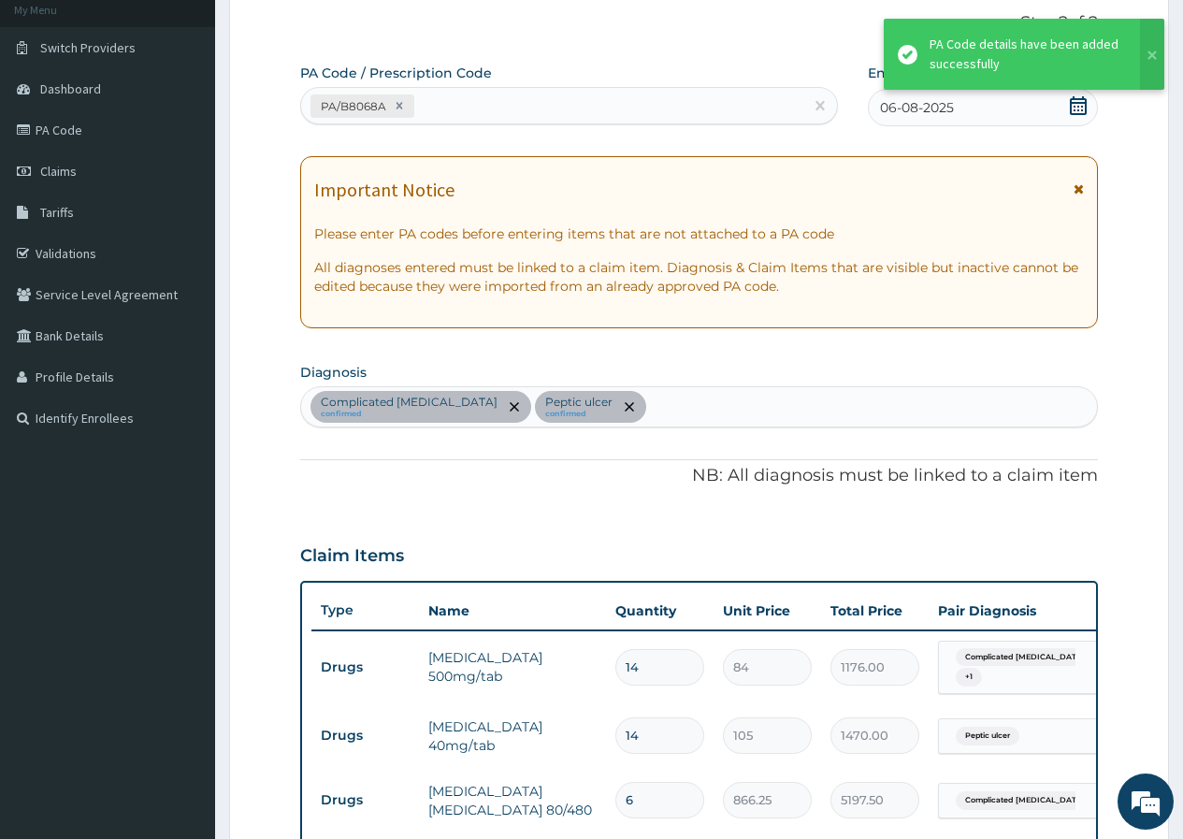
scroll to position [625, 0]
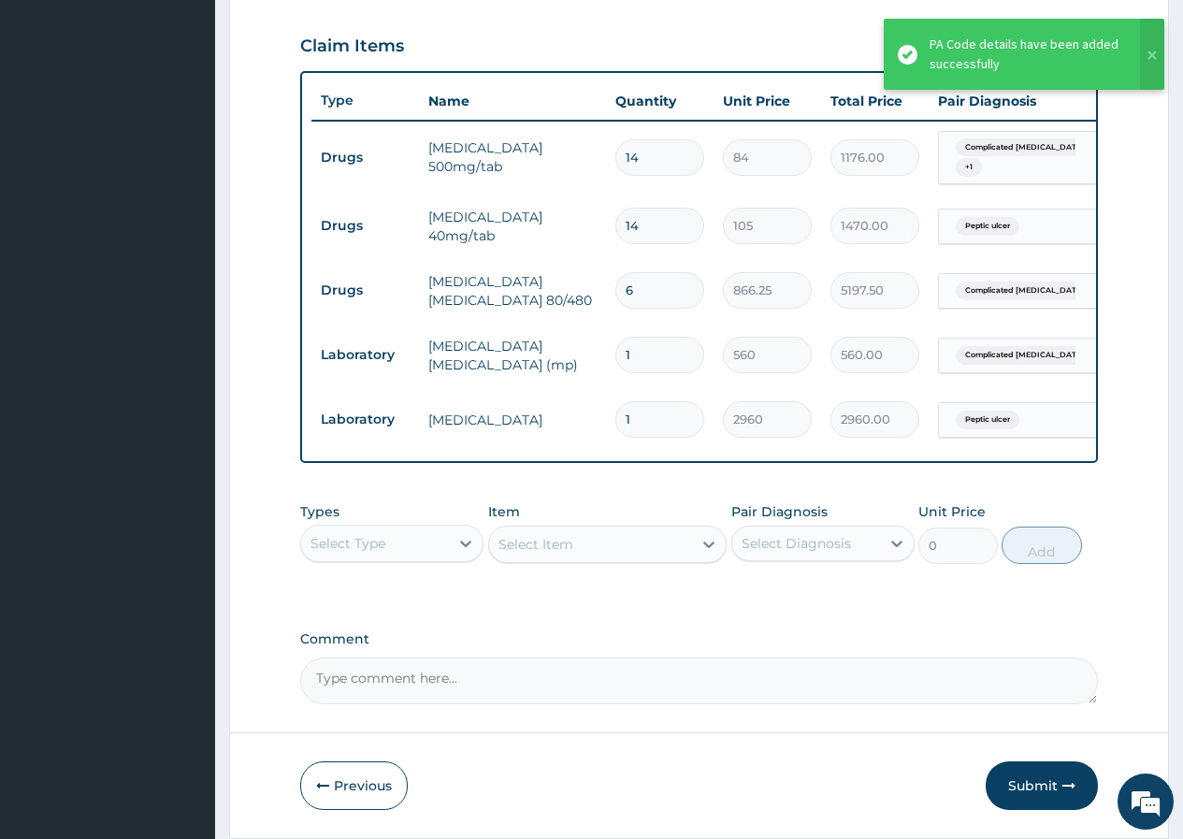
click at [422, 558] on div "Select Type" at bounding box center [375, 543] width 148 height 30
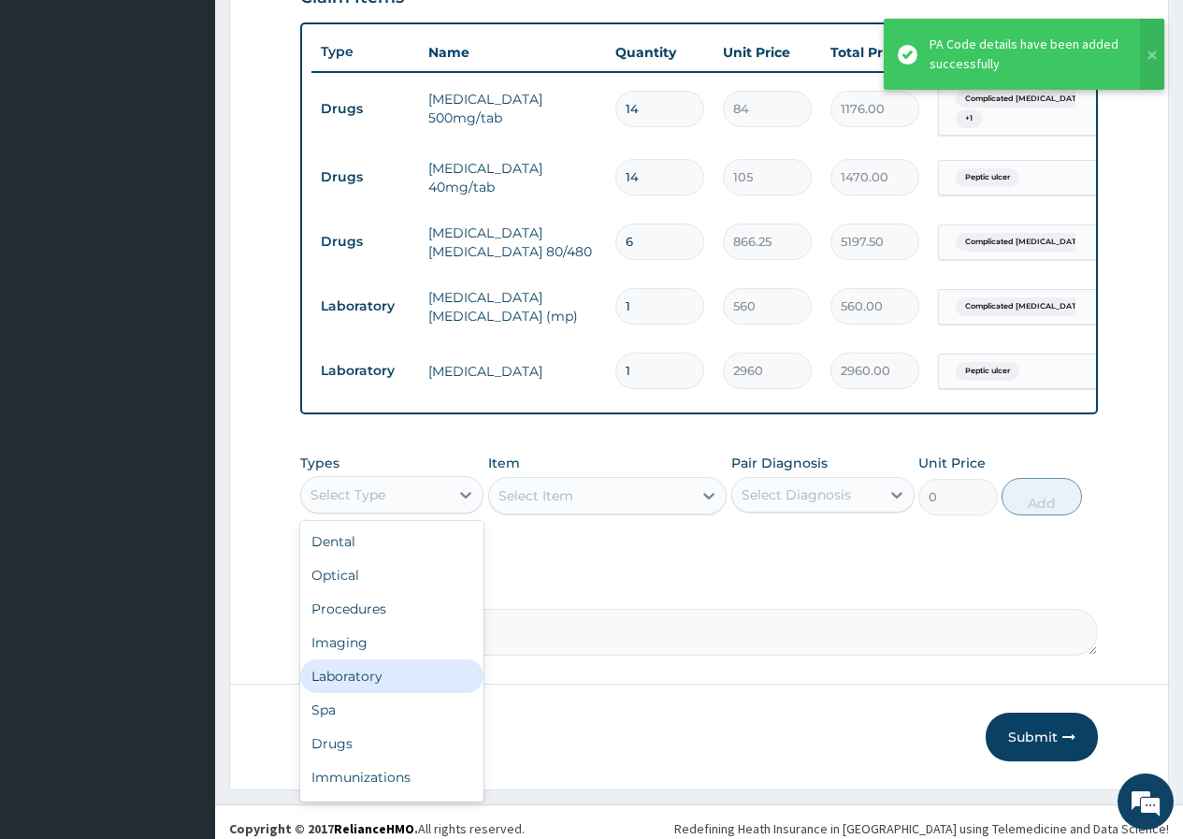
scroll to position [701, 0]
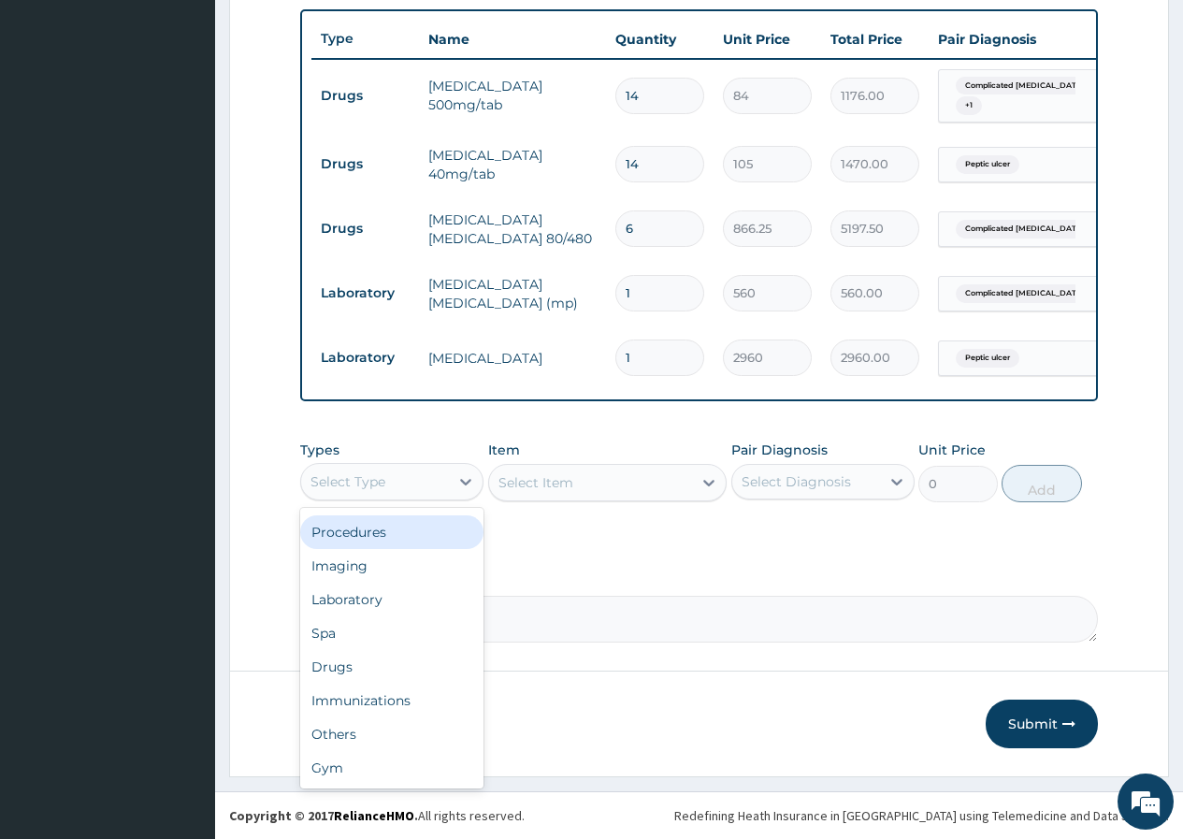
click at [369, 536] on div "Procedures" at bounding box center [391, 532] width 183 height 34
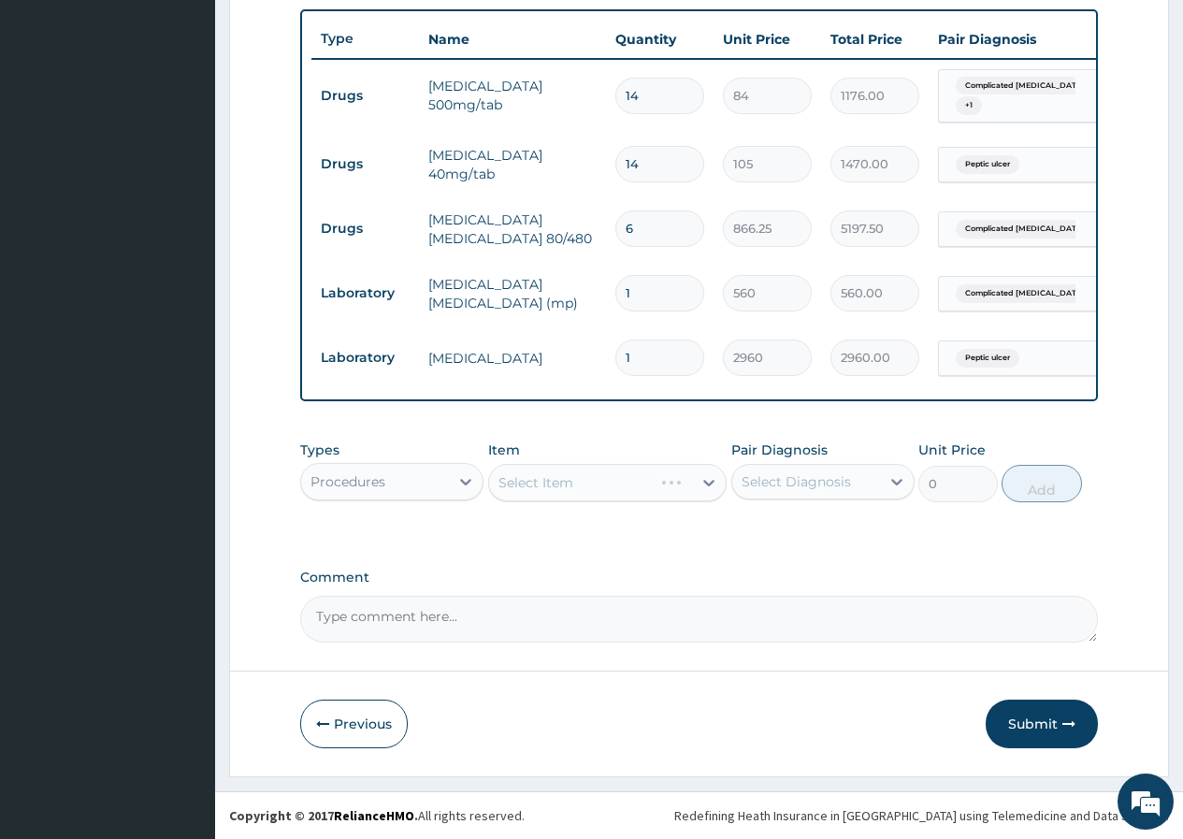
click at [609, 477] on div "Select Item" at bounding box center [607, 482] width 239 height 37
click at [853, 478] on div "Select Diagnosis" at bounding box center [806, 482] width 148 height 30
click at [598, 484] on div "Select Item" at bounding box center [591, 483] width 204 height 30
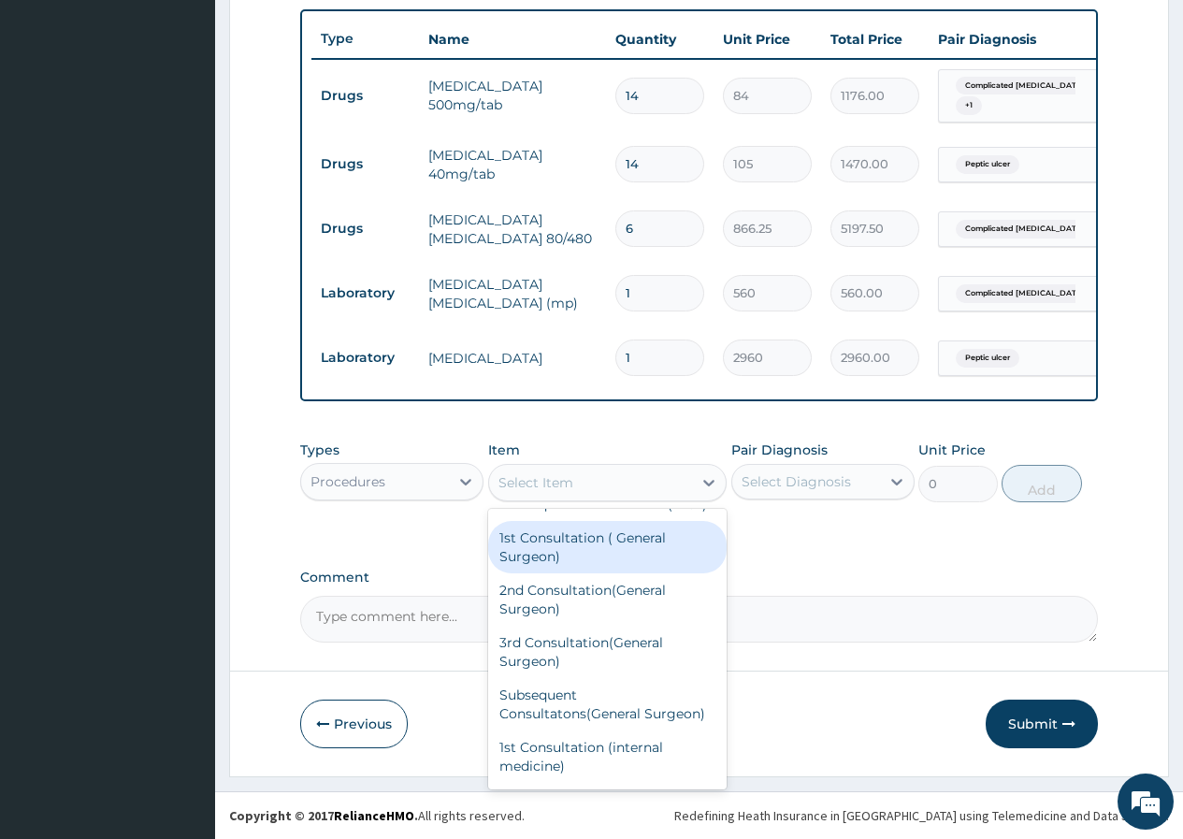
scroll to position [374, 0]
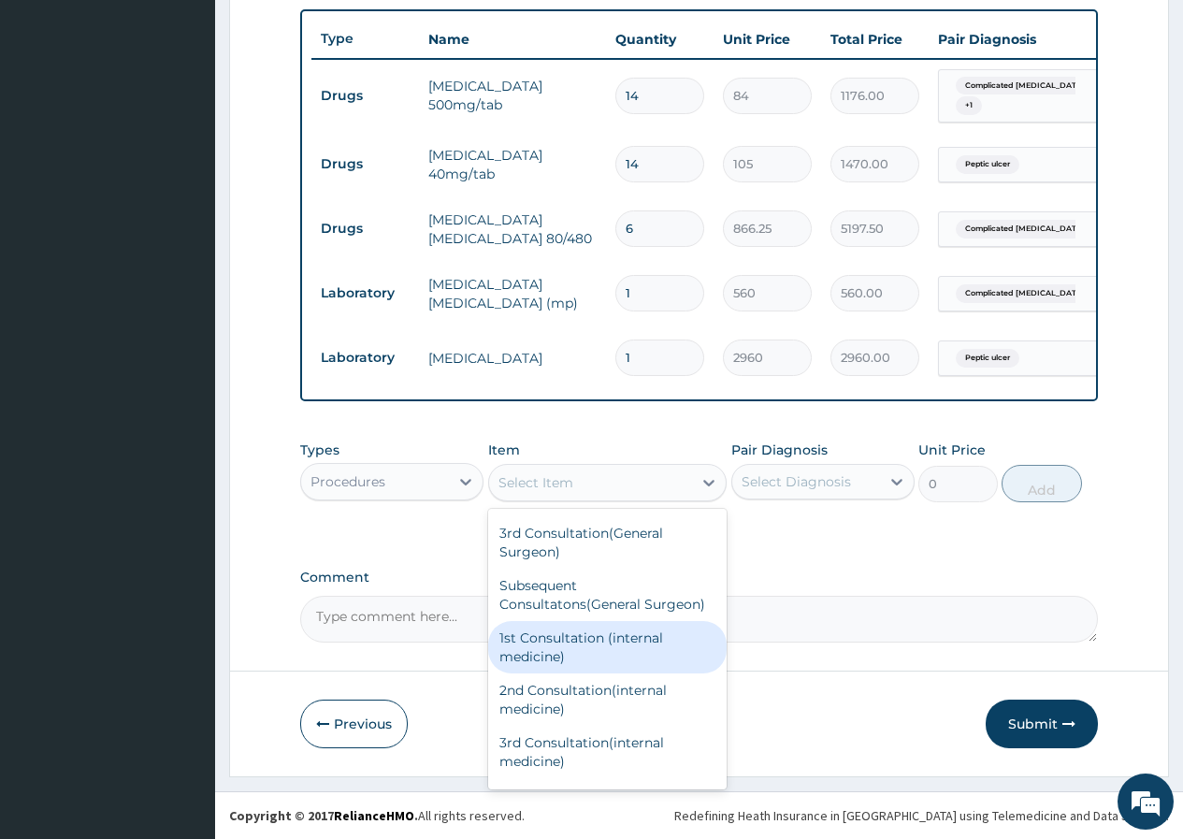
click at [630, 673] on div "1st Consultation (internal medicine)" at bounding box center [607, 647] width 239 height 52
type input "10000"
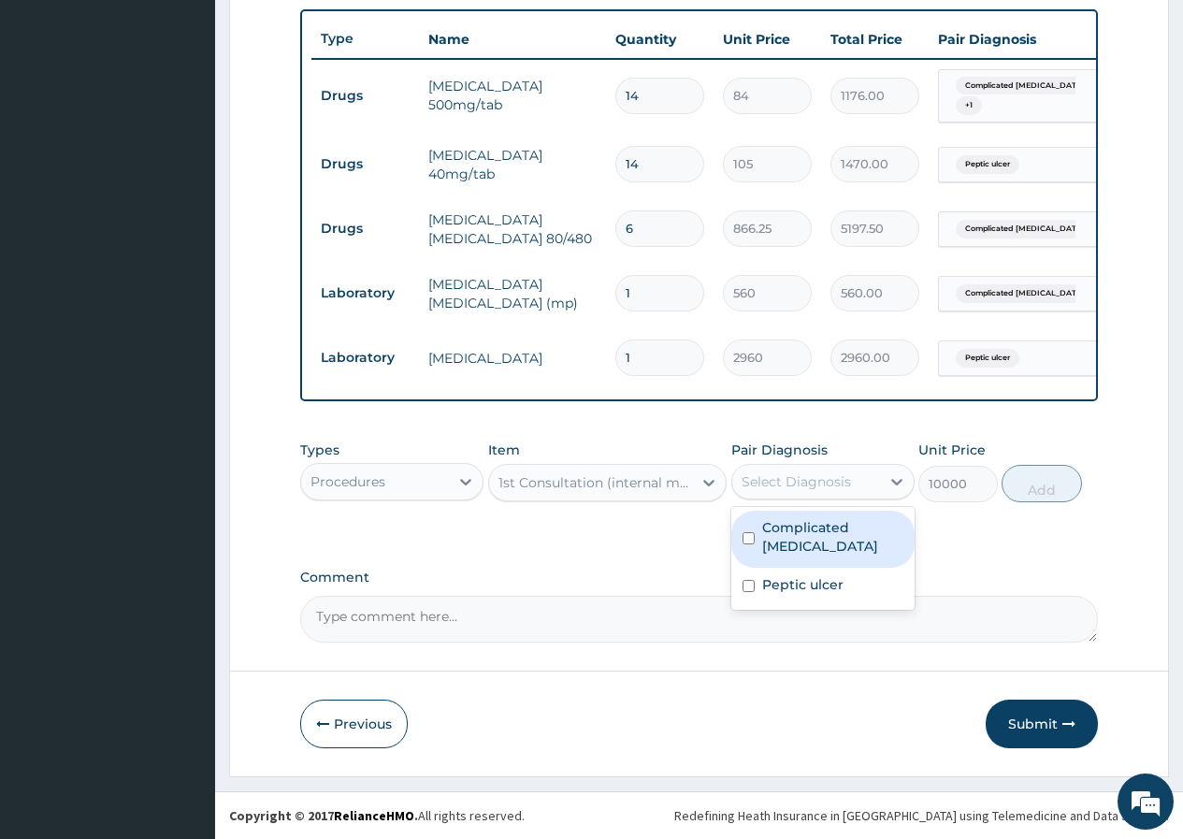
click at [818, 484] on div "Select Diagnosis" at bounding box center [796, 481] width 109 height 19
click at [749, 533] on input "checkbox" at bounding box center [749, 538] width 12 height 12
checkbox input "true"
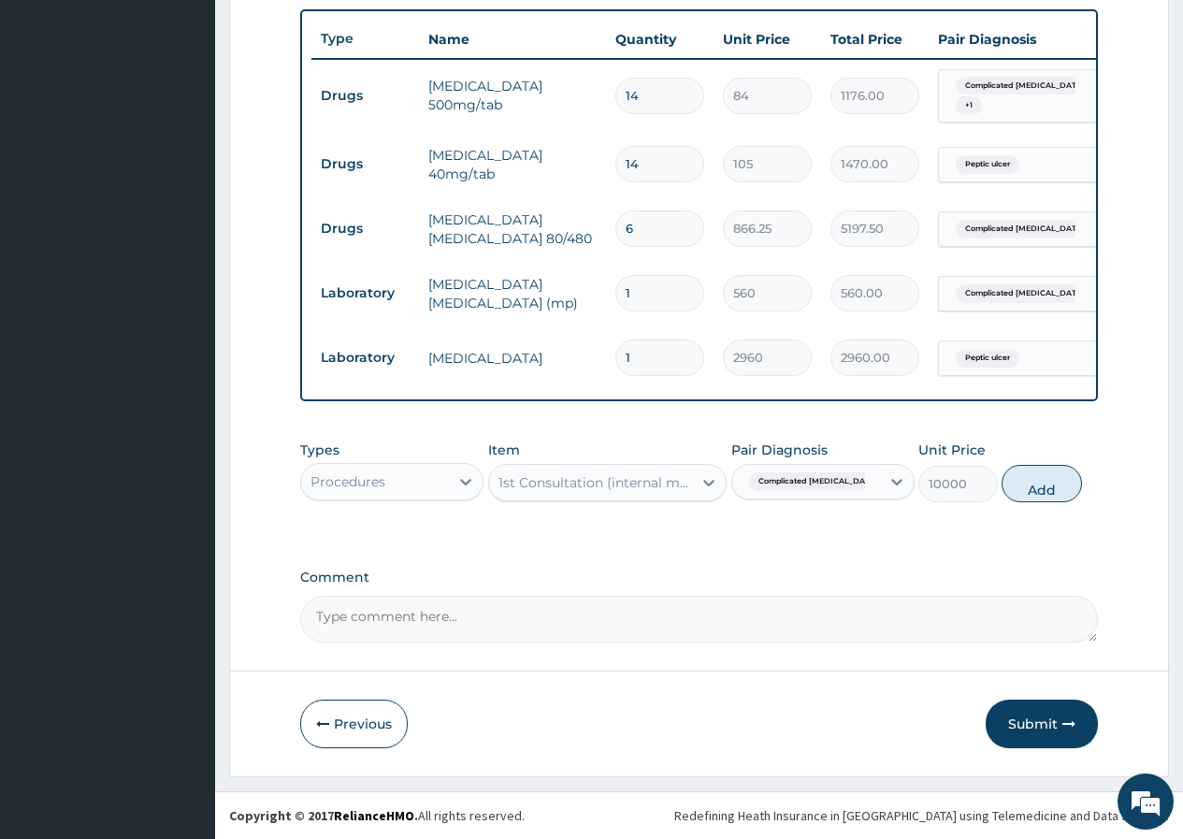
click at [776, 497] on div "Complicated malaria" at bounding box center [806, 482] width 148 height 32
click at [788, 493] on div "Complicated malaria" at bounding box center [803, 482] width 123 height 24
click at [744, 580] on input "checkbox" at bounding box center [749, 586] width 12 height 12
checkbox input "true"
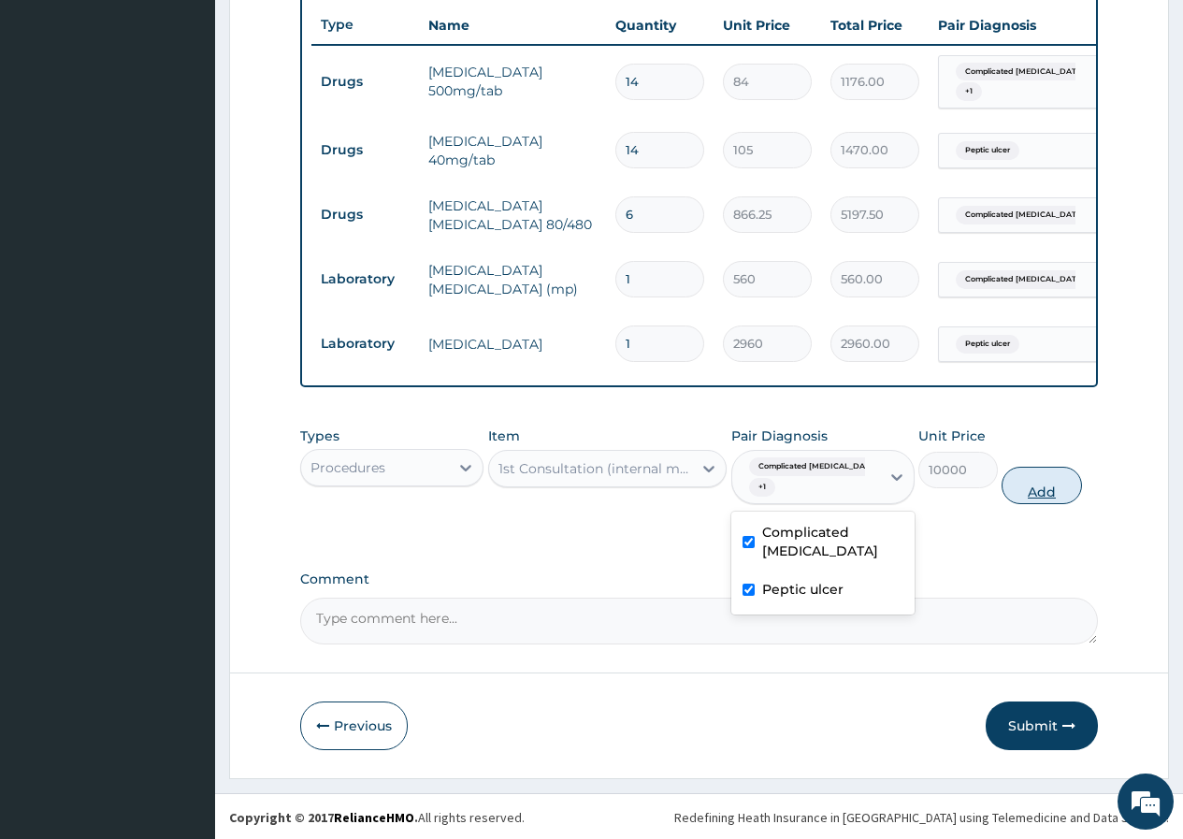
click at [1040, 495] on button "Add" at bounding box center [1041, 485] width 79 height 37
type input "0"
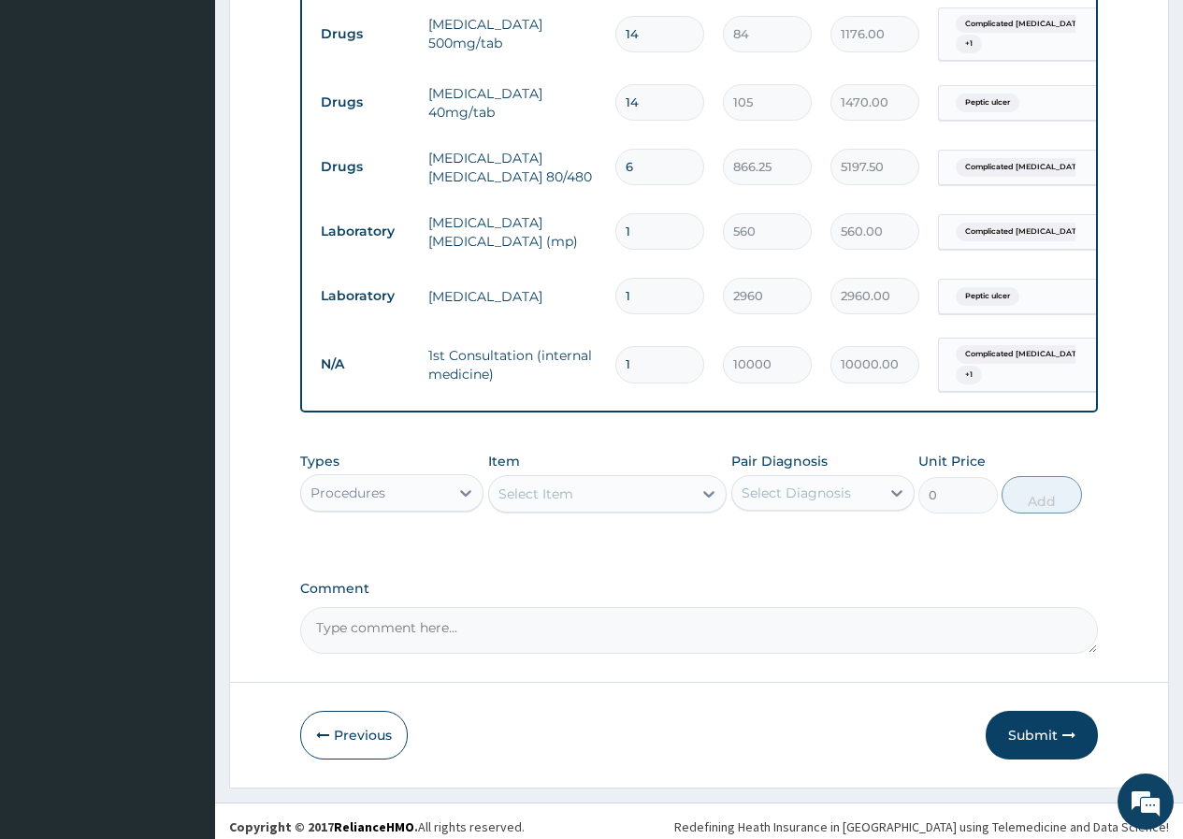
scroll to position [773, 0]
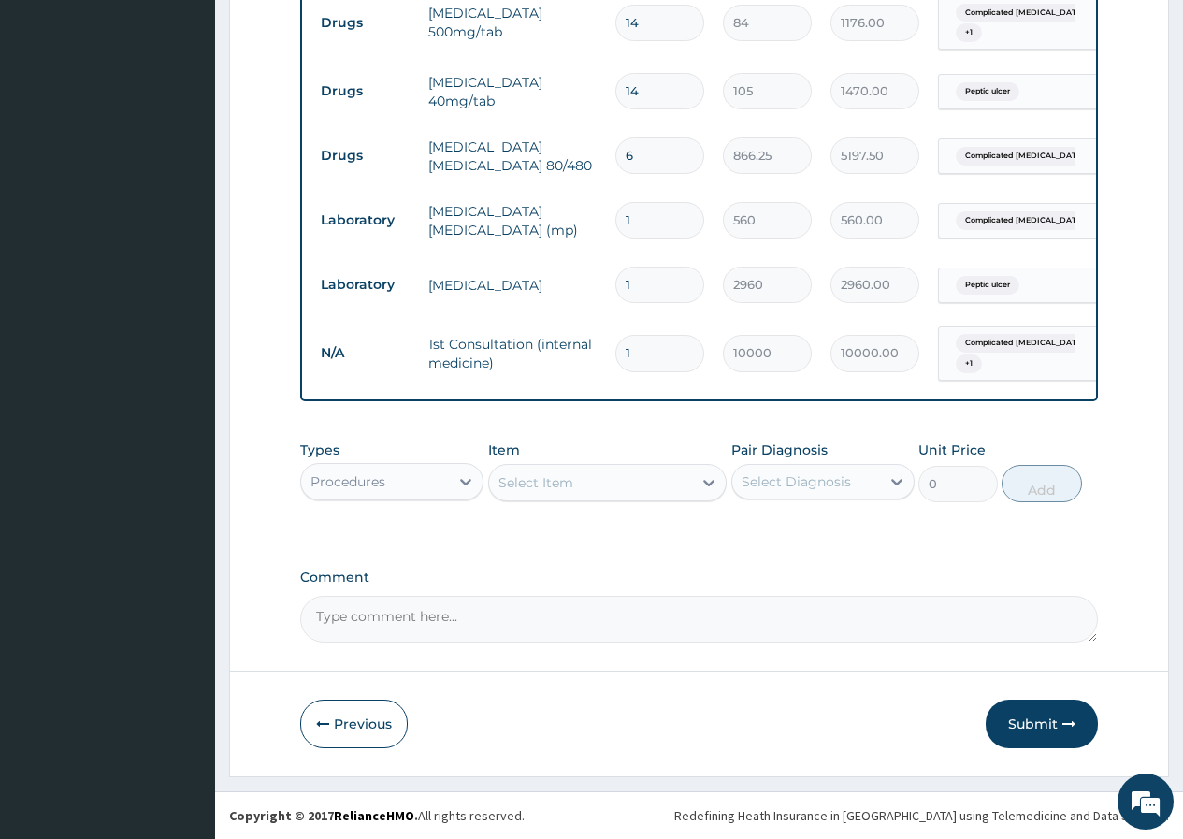
click at [1032, 726] on button "Submit" at bounding box center [1042, 724] width 112 height 49
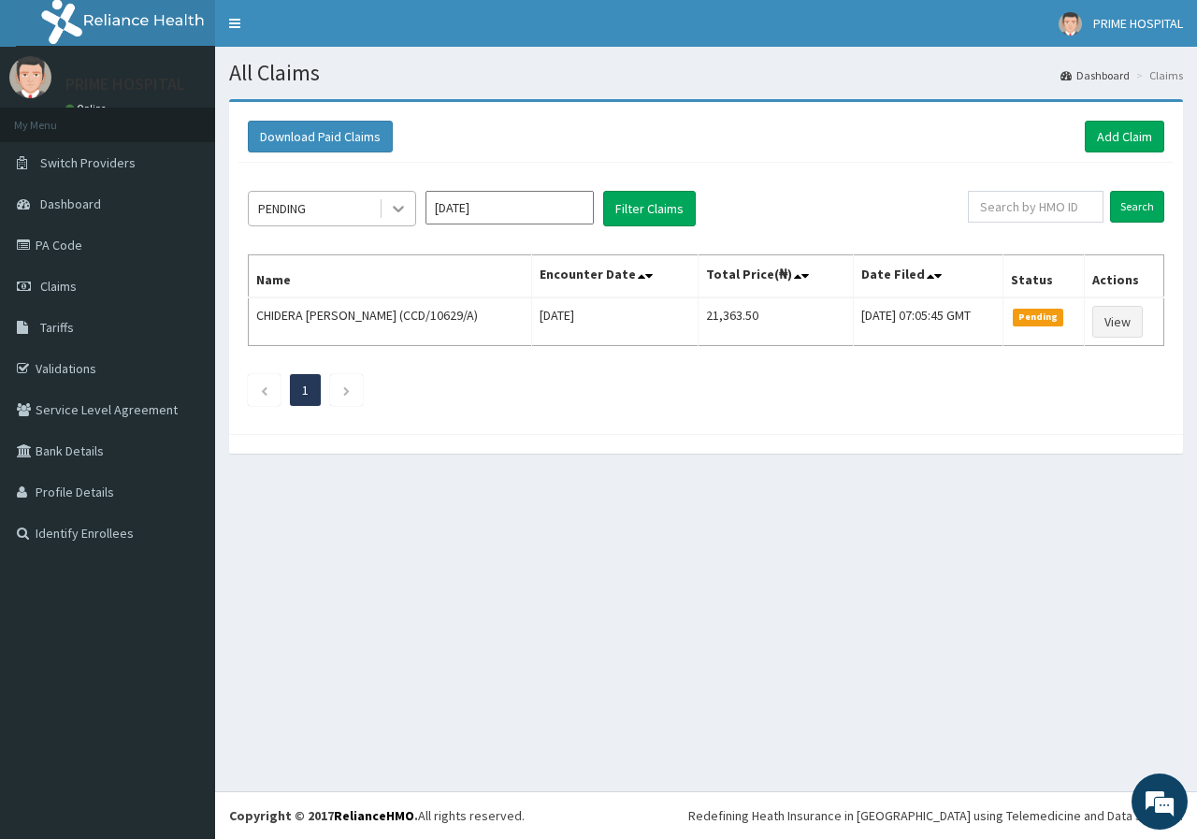
click at [395, 205] on icon at bounding box center [398, 208] width 19 height 19
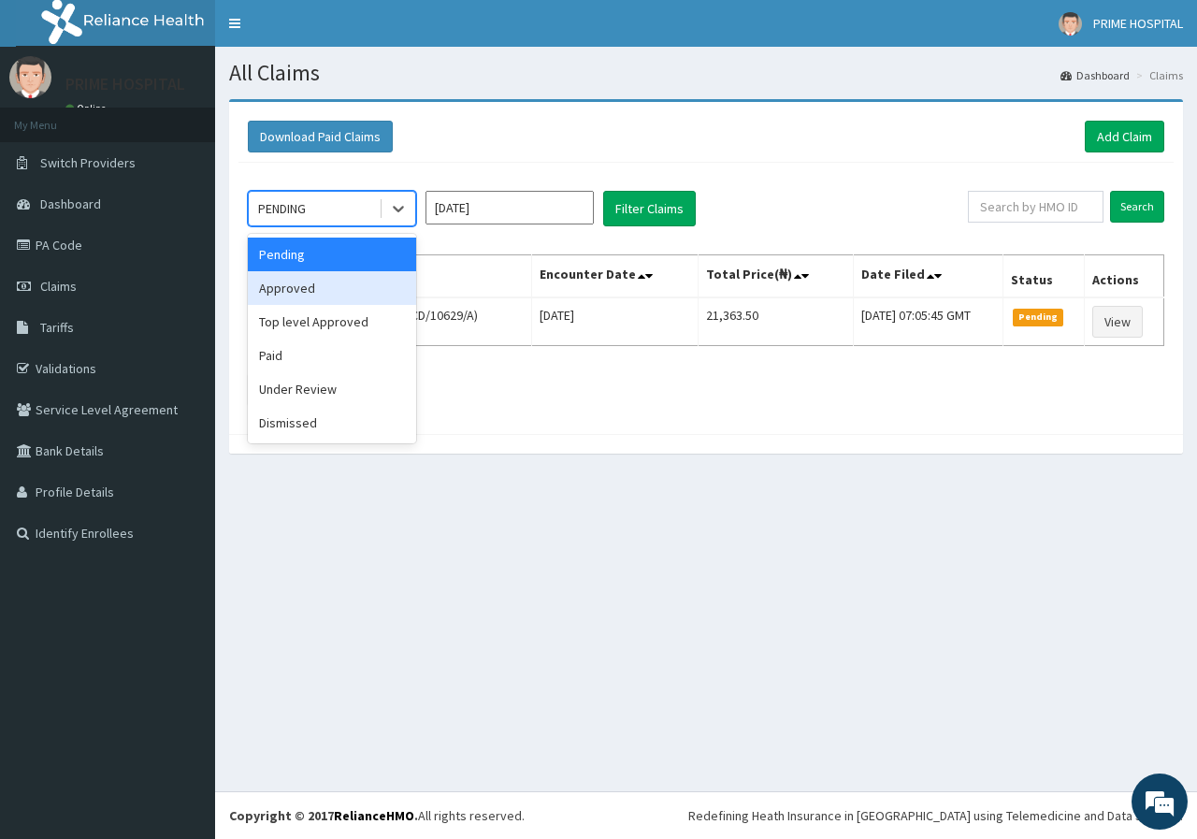
drag, startPoint x: 339, startPoint y: 289, endPoint x: 502, endPoint y: 263, distance: 165.8
click at [340, 289] on div "Approved" at bounding box center [332, 288] width 168 height 34
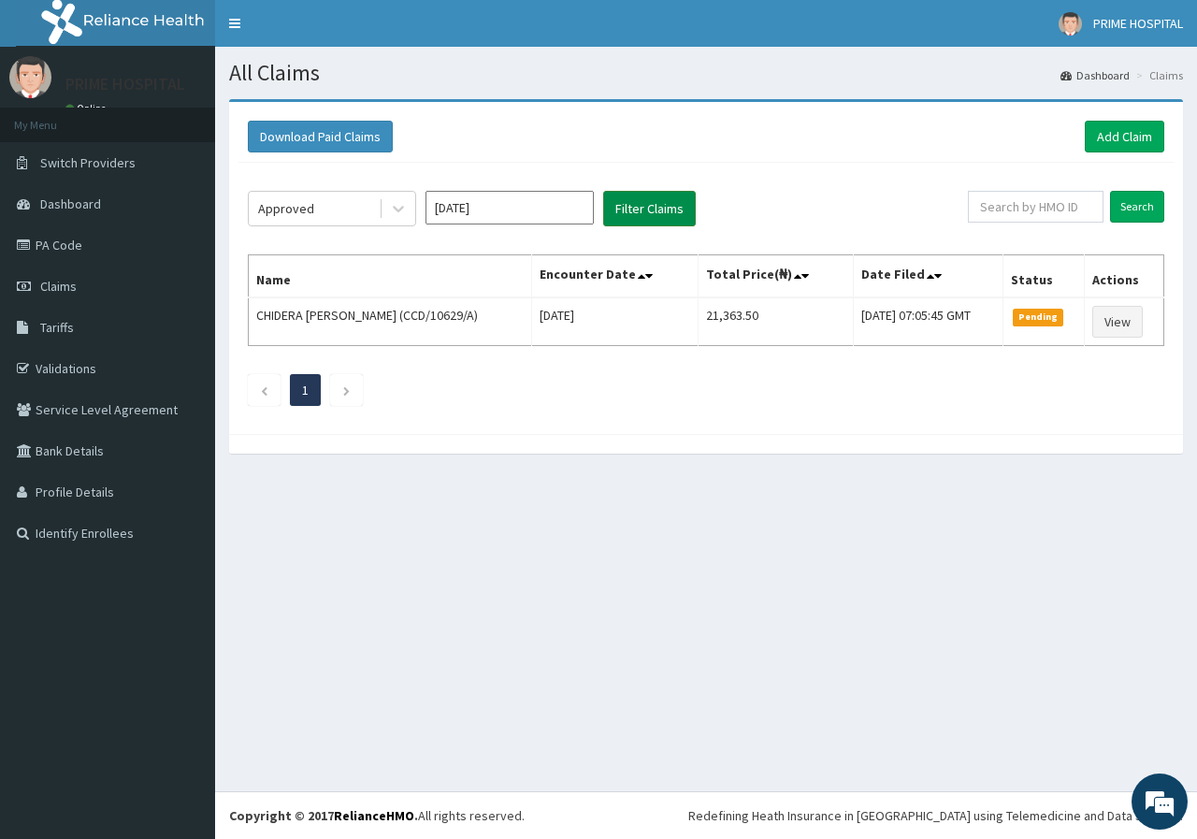
click at [665, 220] on button "Filter Claims" at bounding box center [649, 209] width 93 height 36
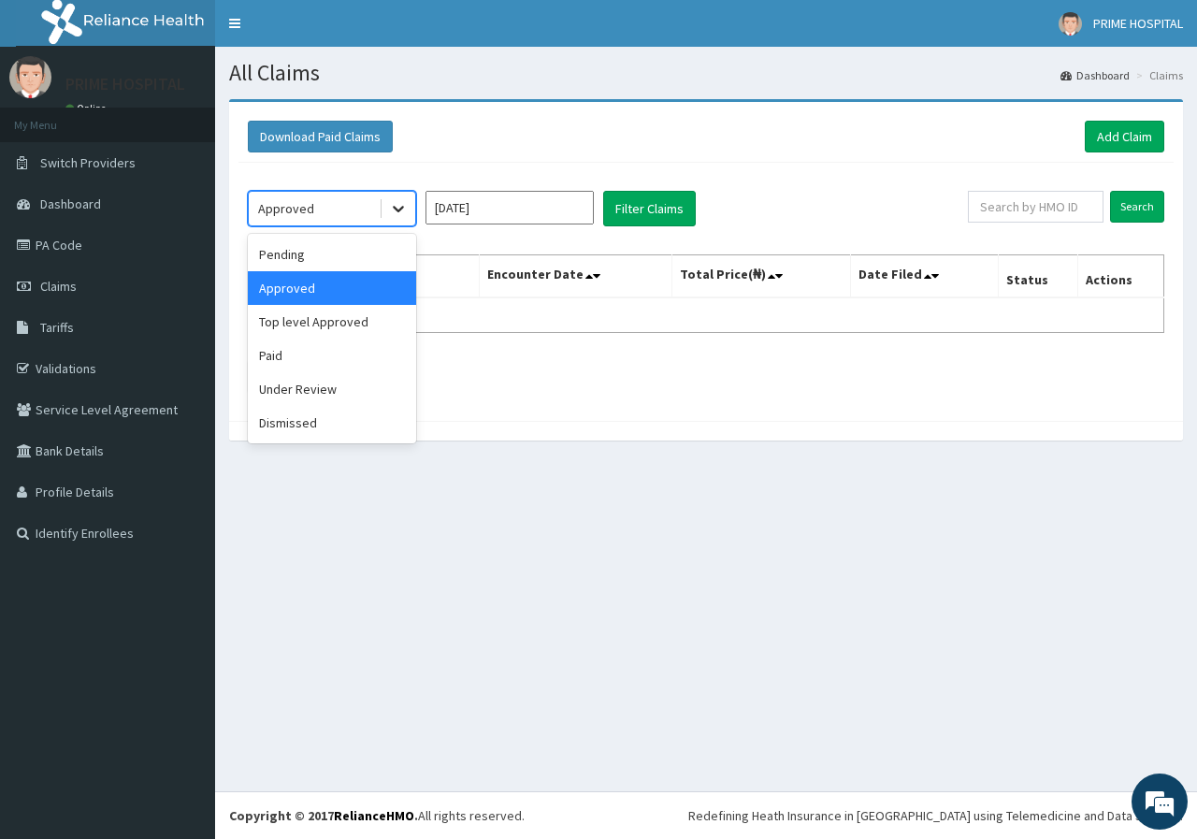
click at [403, 214] on icon at bounding box center [398, 208] width 19 height 19
click at [327, 325] on div "Top level Approved" at bounding box center [332, 322] width 168 height 34
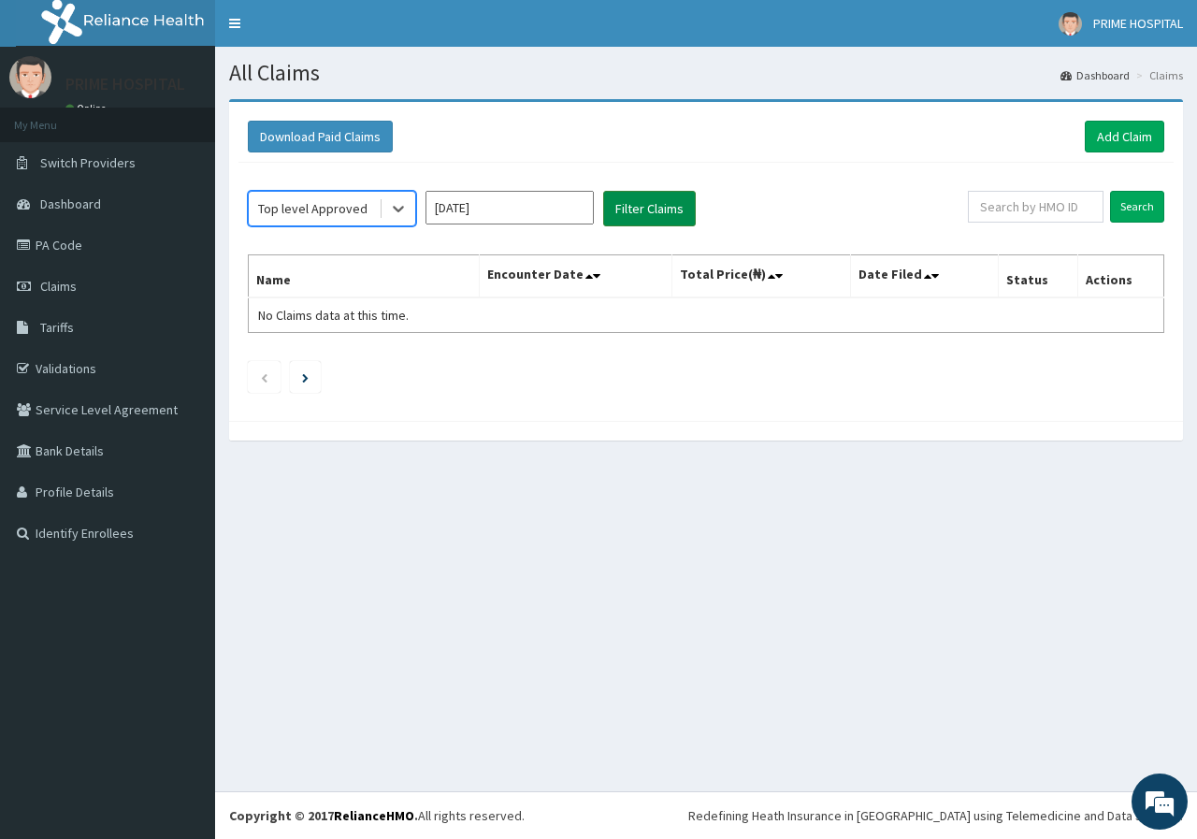
click at [637, 215] on button "Filter Claims" at bounding box center [649, 209] width 93 height 36
